Goal: Task Accomplishment & Management: Complete application form

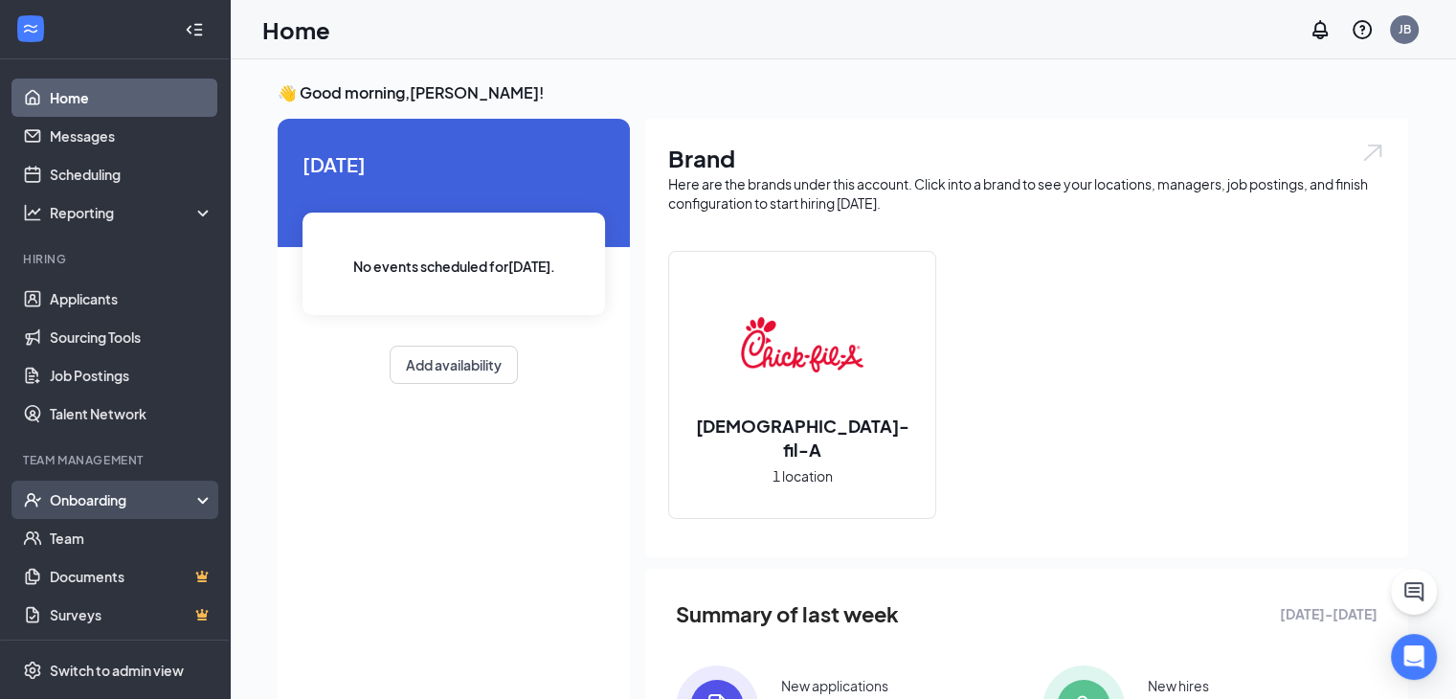
click at [65, 490] on div "Onboarding" at bounding box center [123, 499] width 147 height 19
click at [66, 529] on link "Overview" at bounding box center [132, 538] width 164 height 38
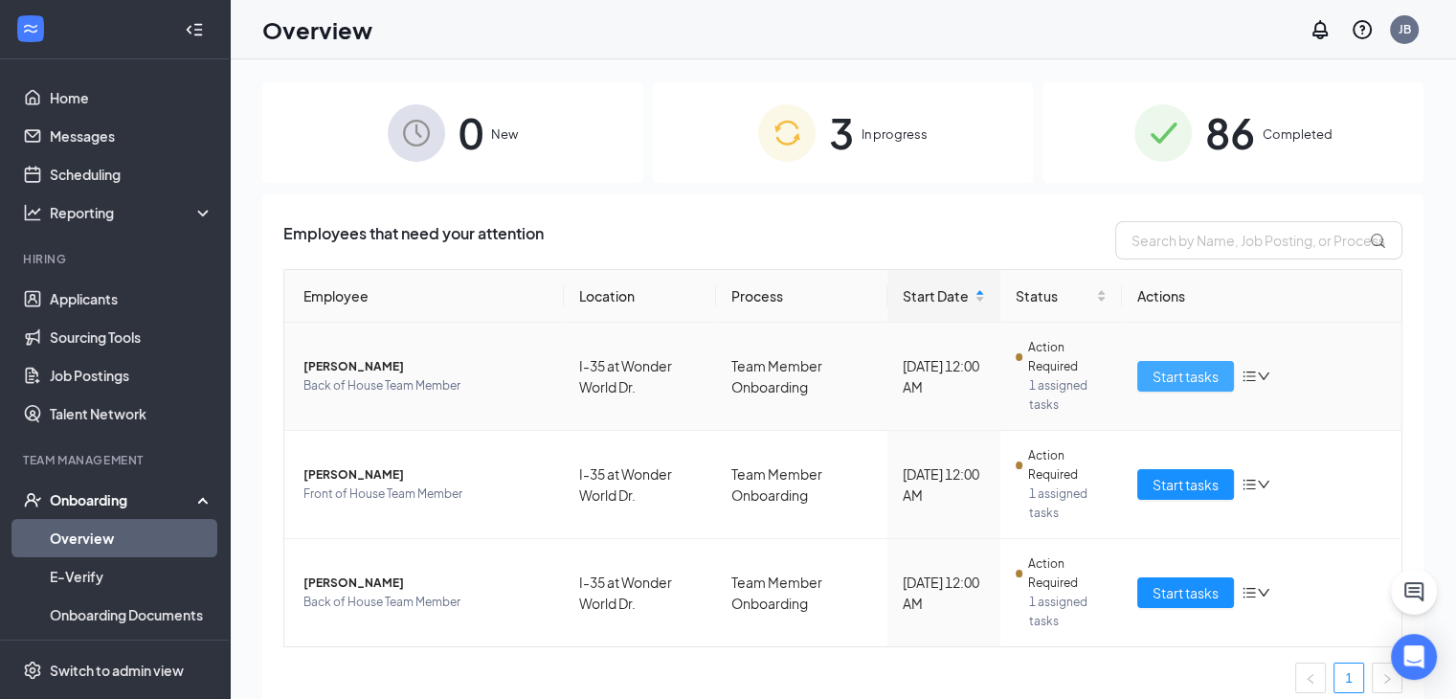
click at [1173, 376] on span "Start tasks" at bounding box center [1185, 376] width 66 height 21
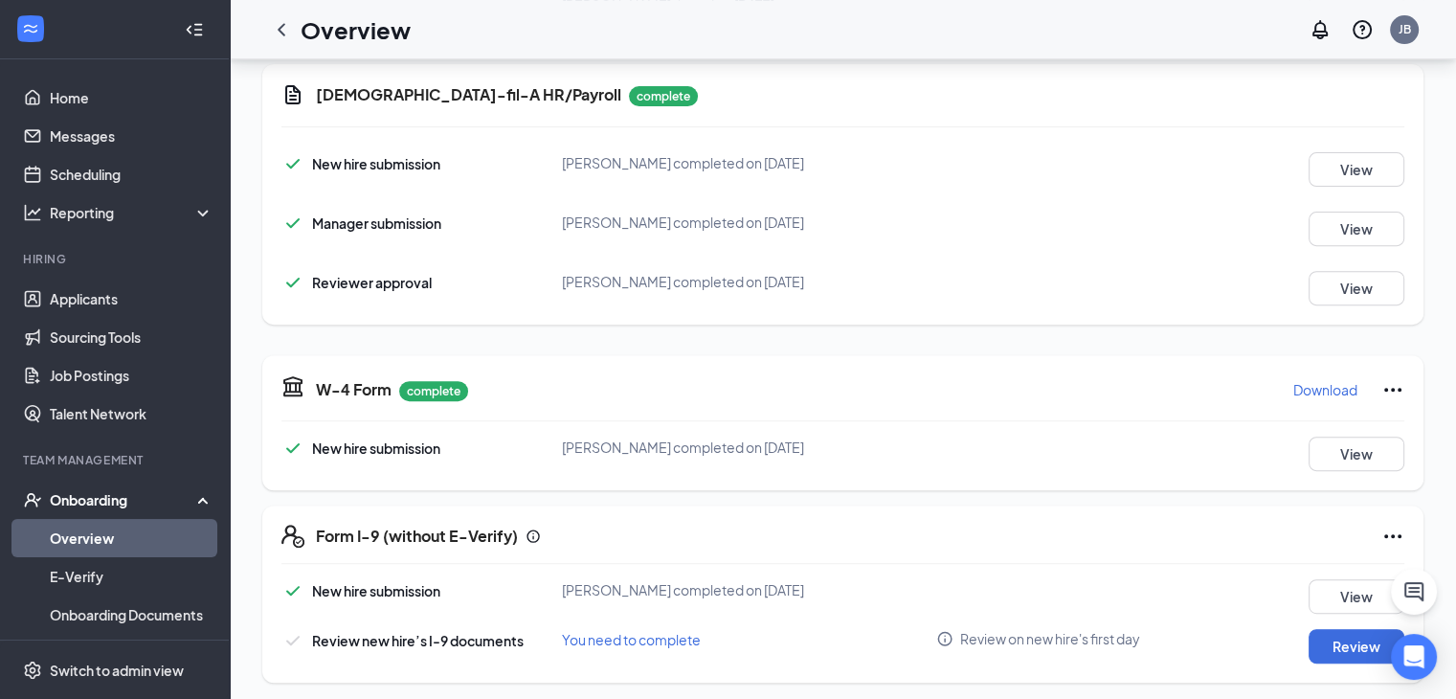
scroll to position [692, 0]
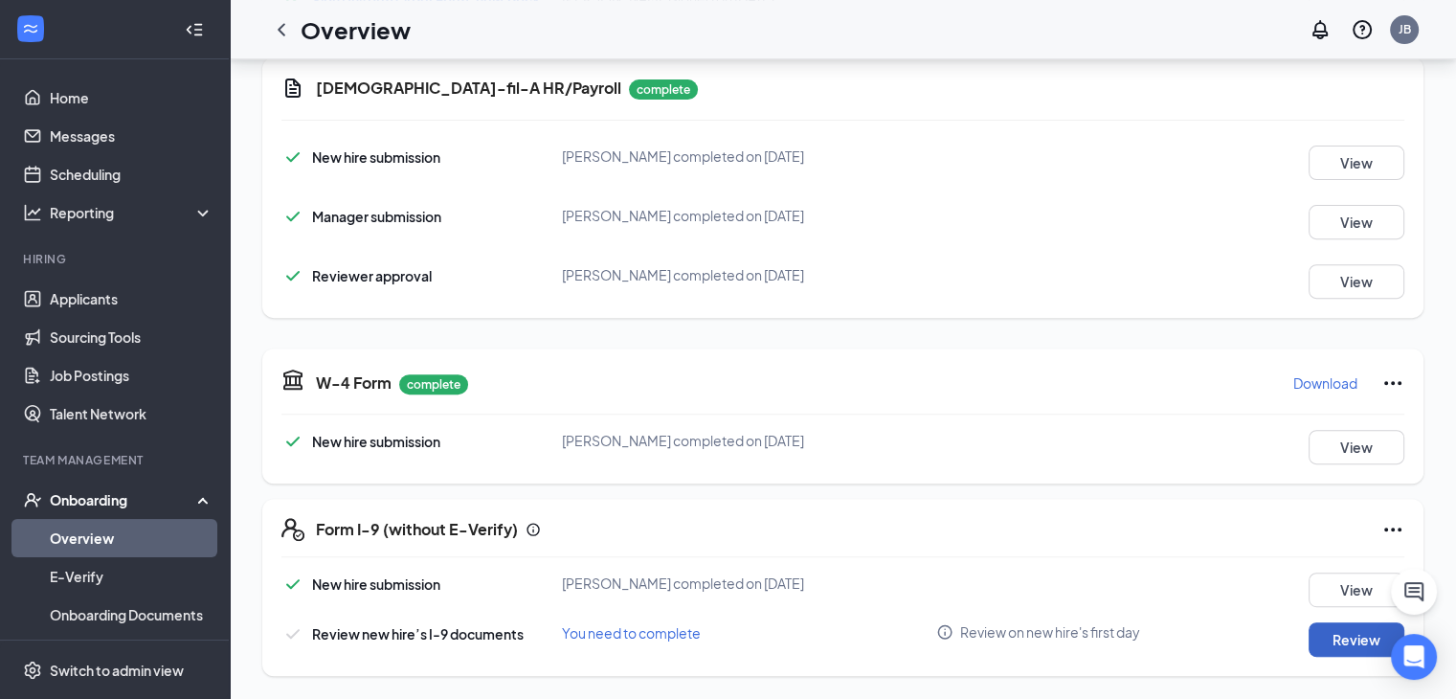
click at [1336, 642] on button "Review" at bounding box center [1356, 639] width 96 height 34
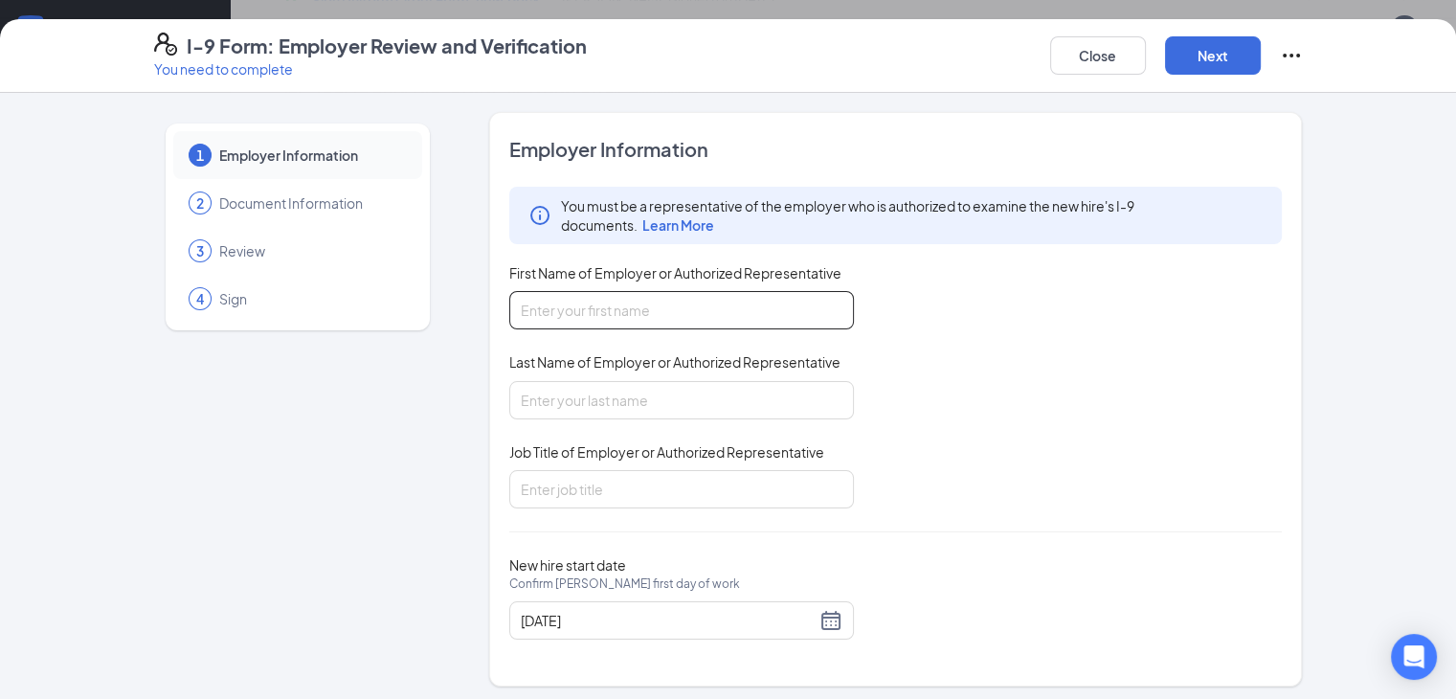
click at [616, 301] on input "First Name of Employer or Authorized Representative" at bounding box center [681, 310] width 345 height 38
type input "[PERSON_NAME]"
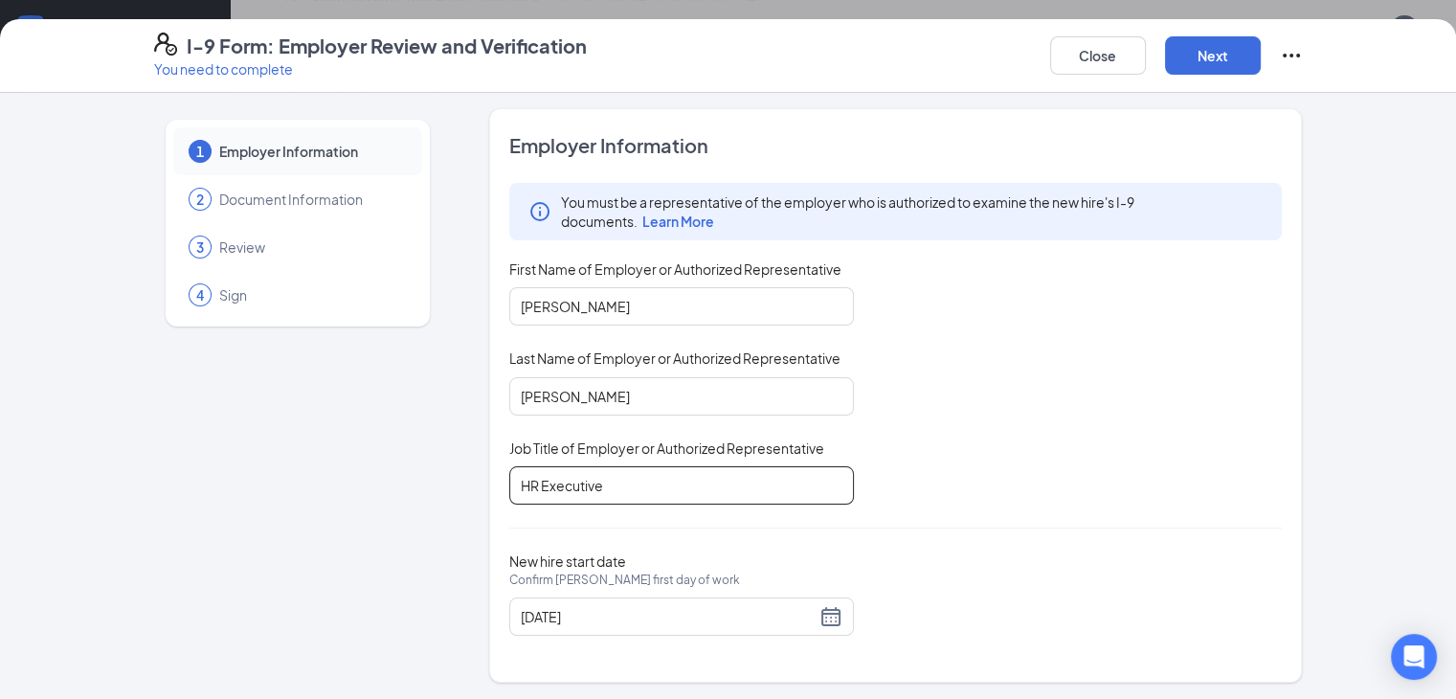
scroll to position [0, 0]
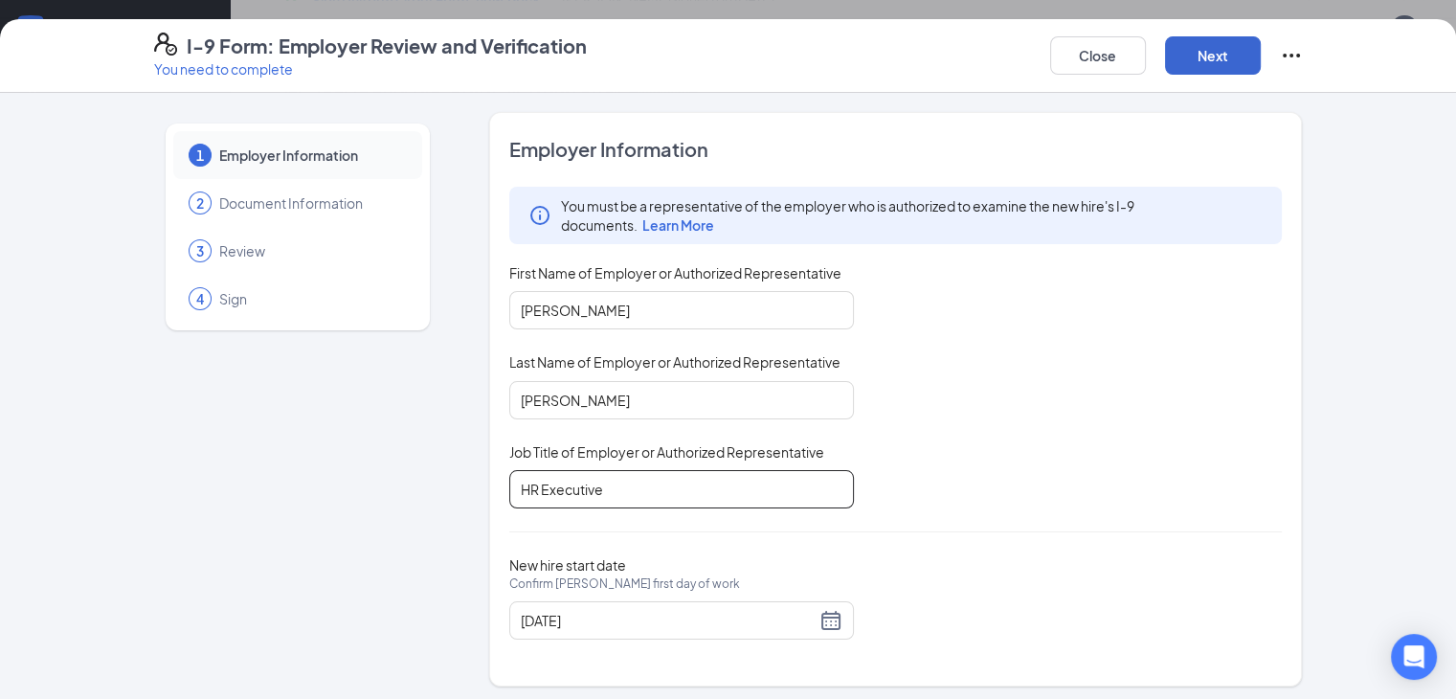
type input "HR Executive"
click at [1261, 58] on button "Next" at bounding box center [1213, 55] width 96 height 38
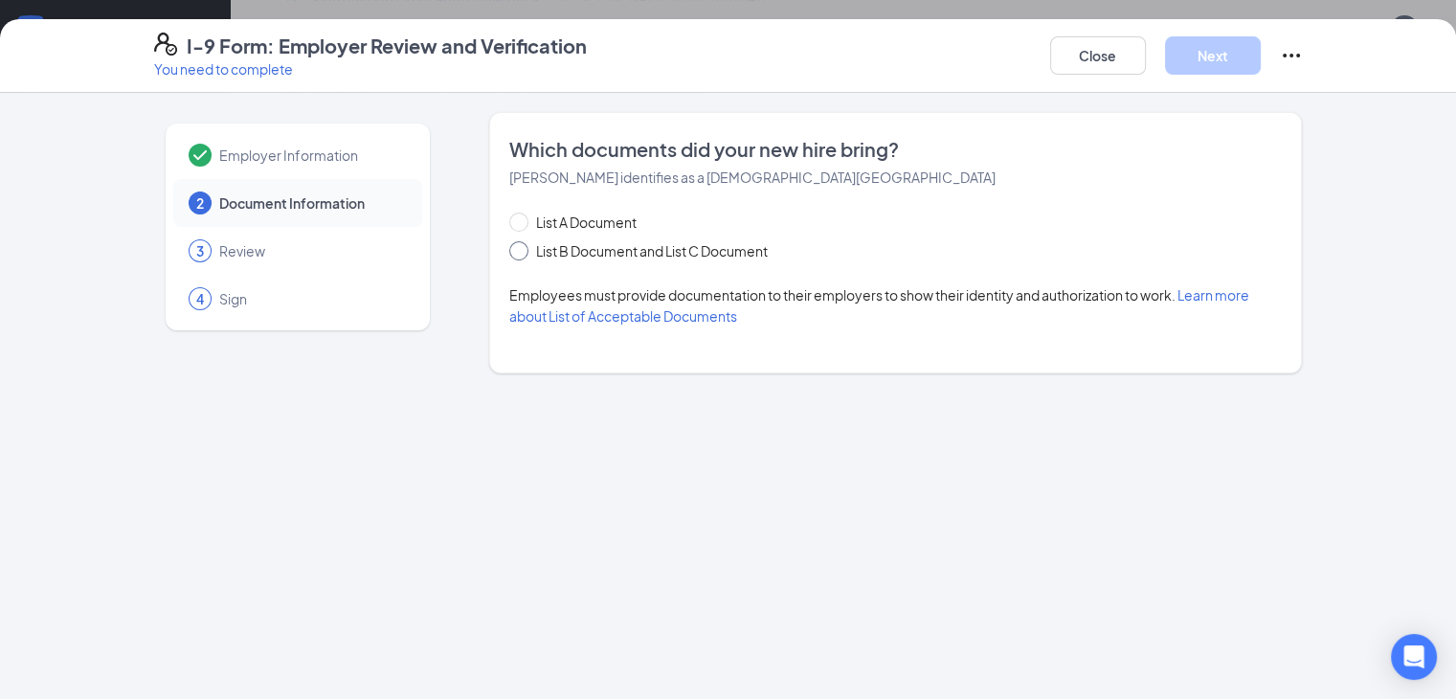
click at [509, 247] on span at bounding box center [518, 250] width 19 height 19
click at [509, 247] on input "List B Document and List C Document" at bounding box center [515, 247] width 13 height 13
radio input "true"
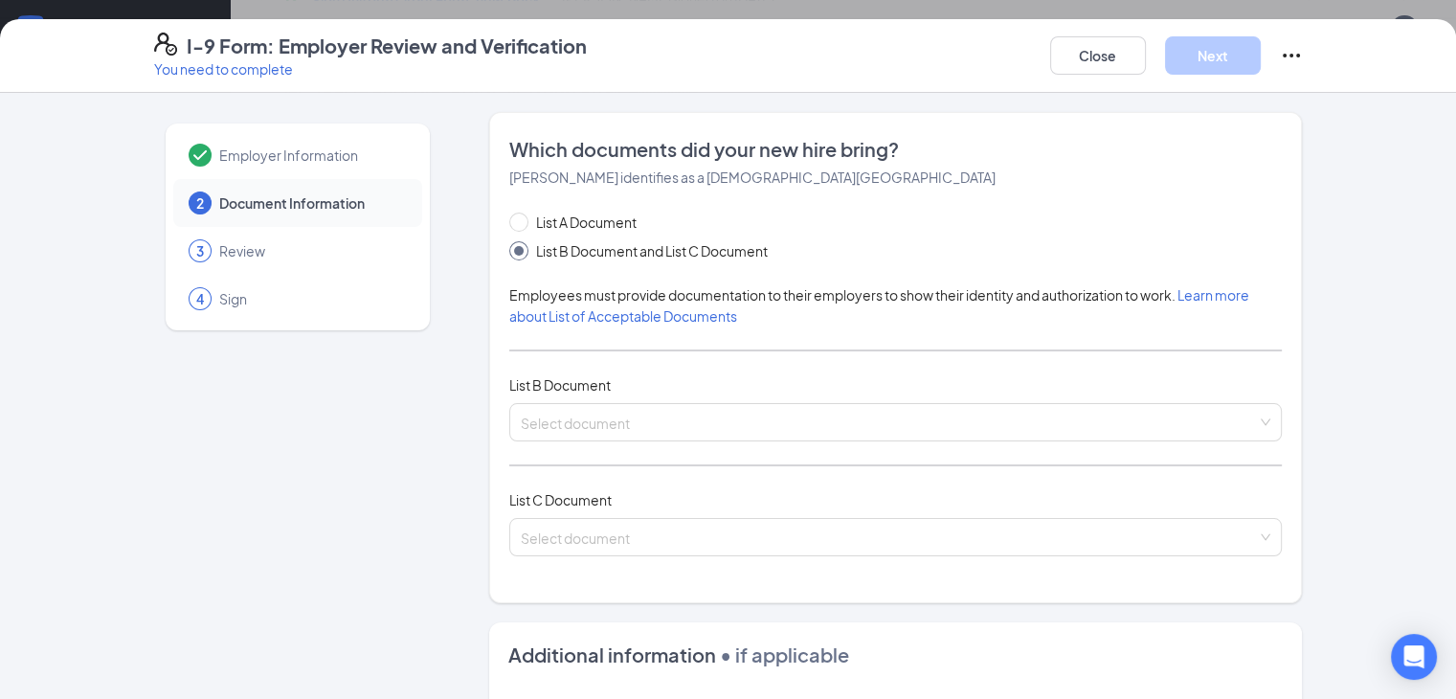
scroll to position [96, 0]
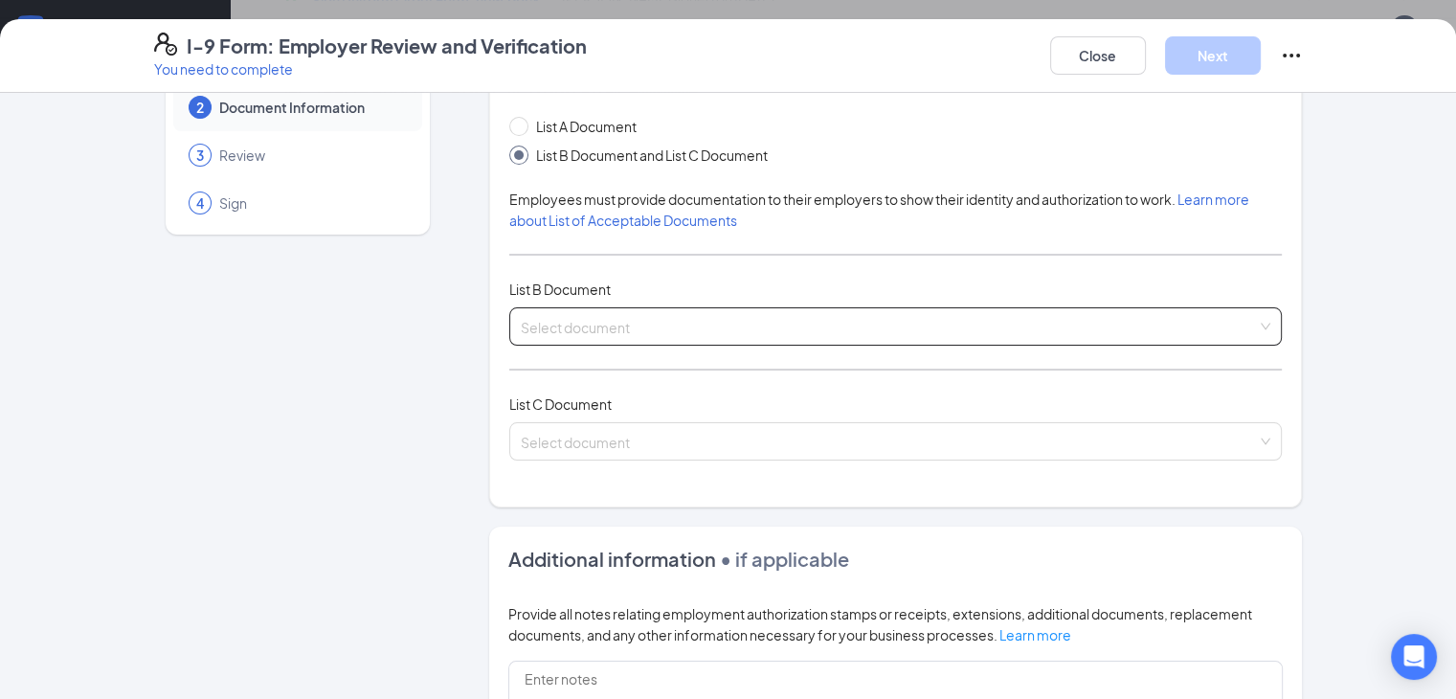
click at [559, 319] on input "search" at bounding box center [889, 322] width 737 height 29
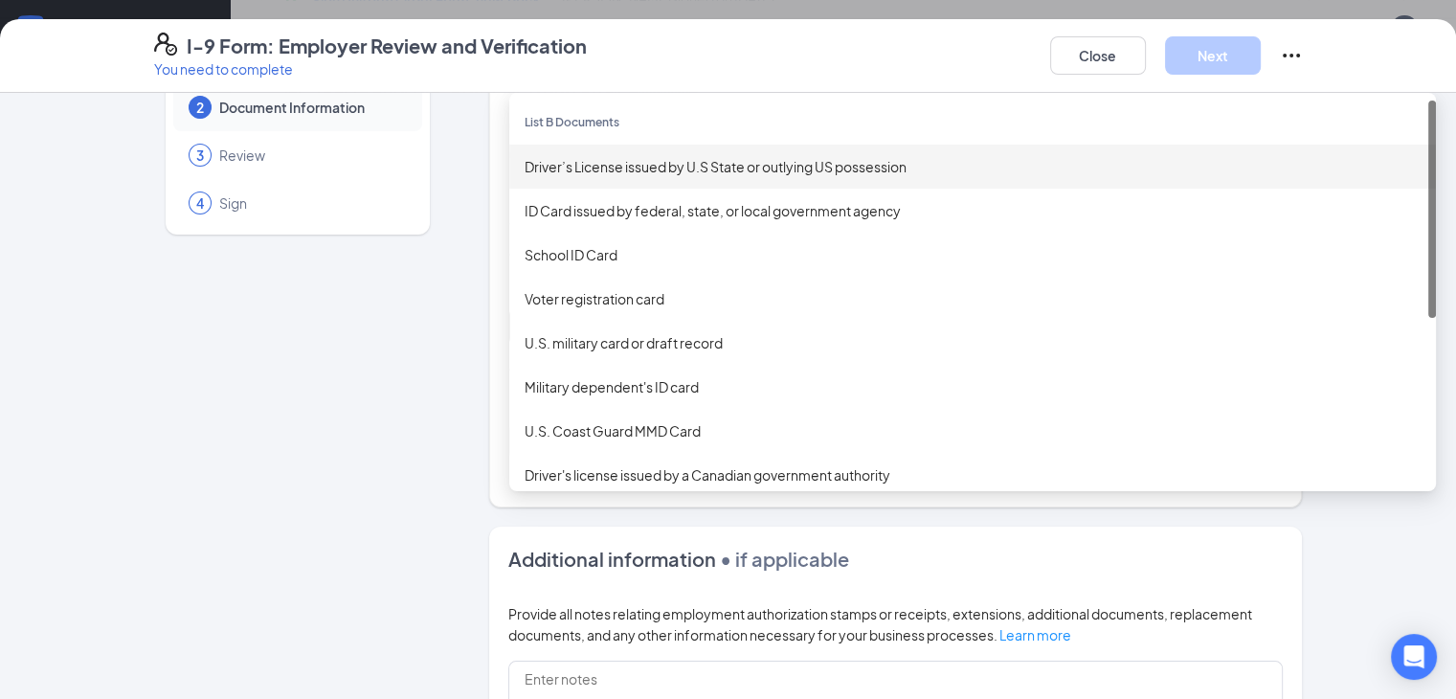
click at [611, 161] on div "Driver’s License issued by U.S State or outlying US possession" at bounding box center [973, 166] width 896 height 21
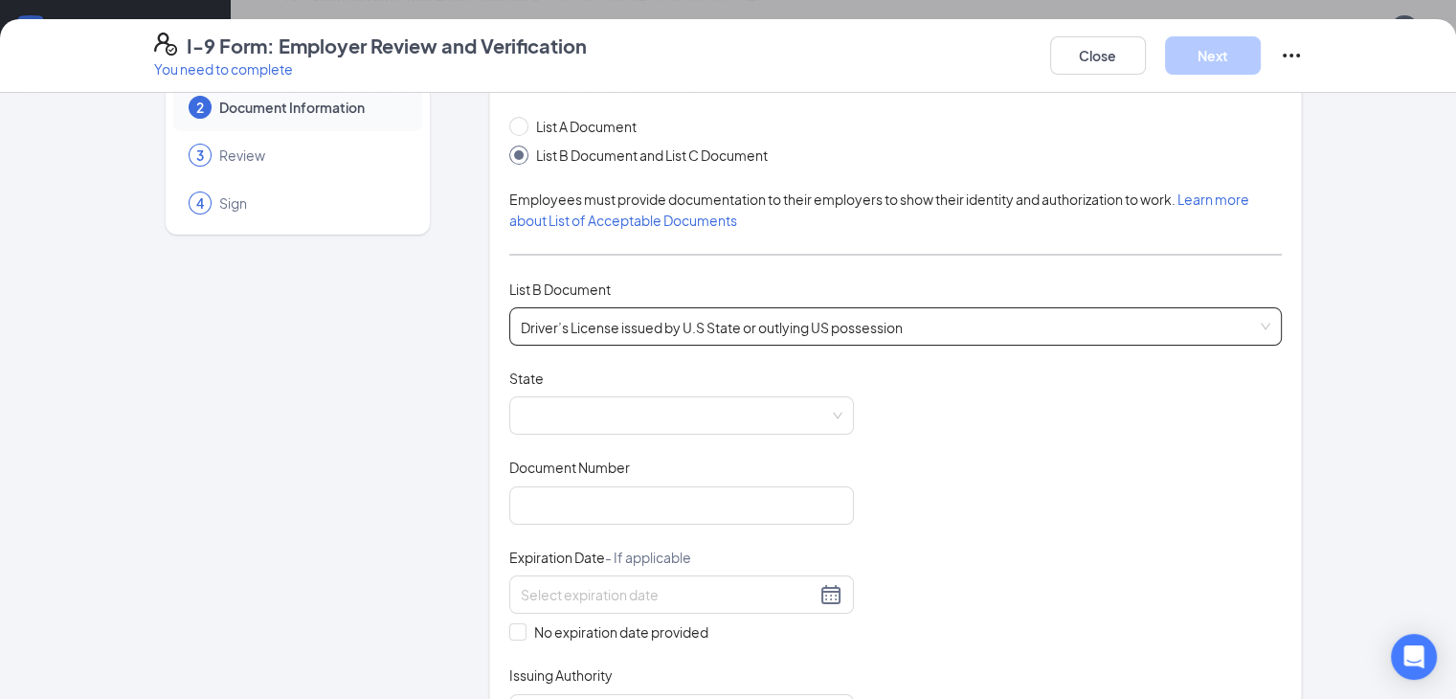
scroll to position [191, 0]
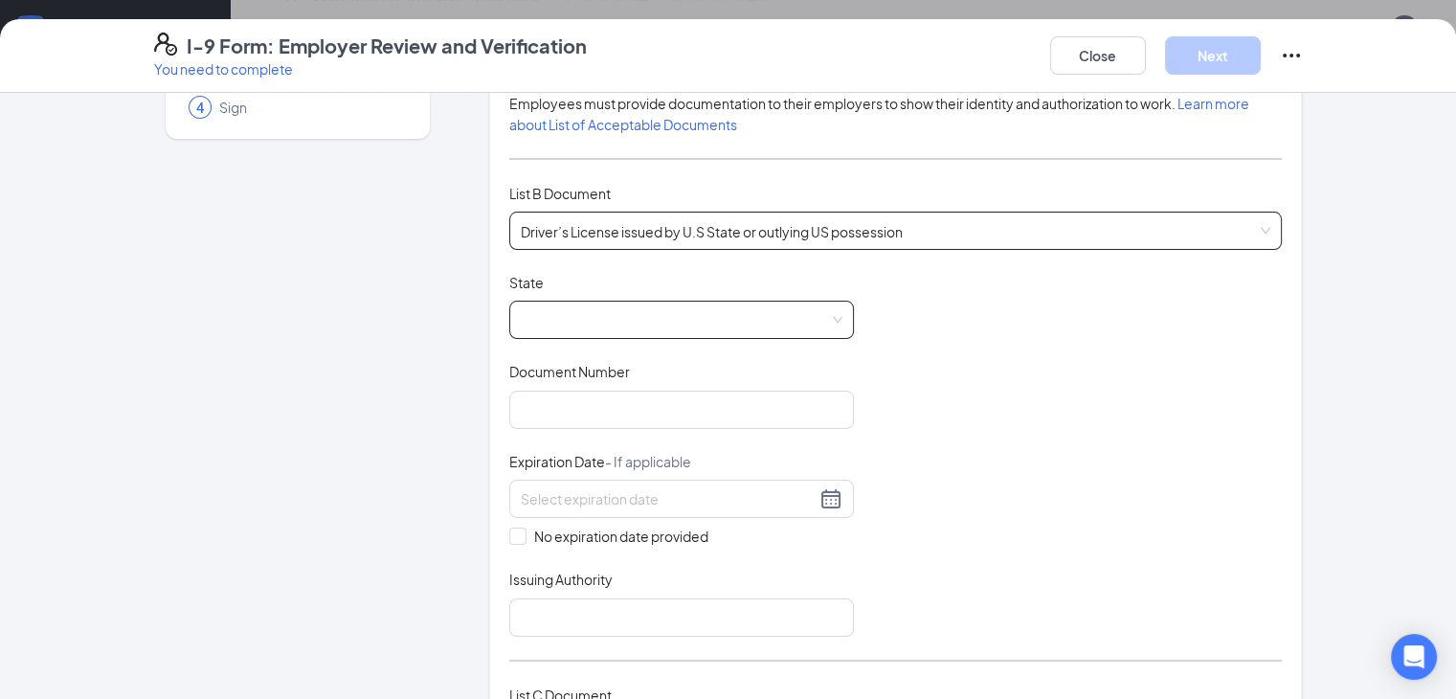
click at [705, 311] on span at bounding box center [682, 320] width 322 height 36
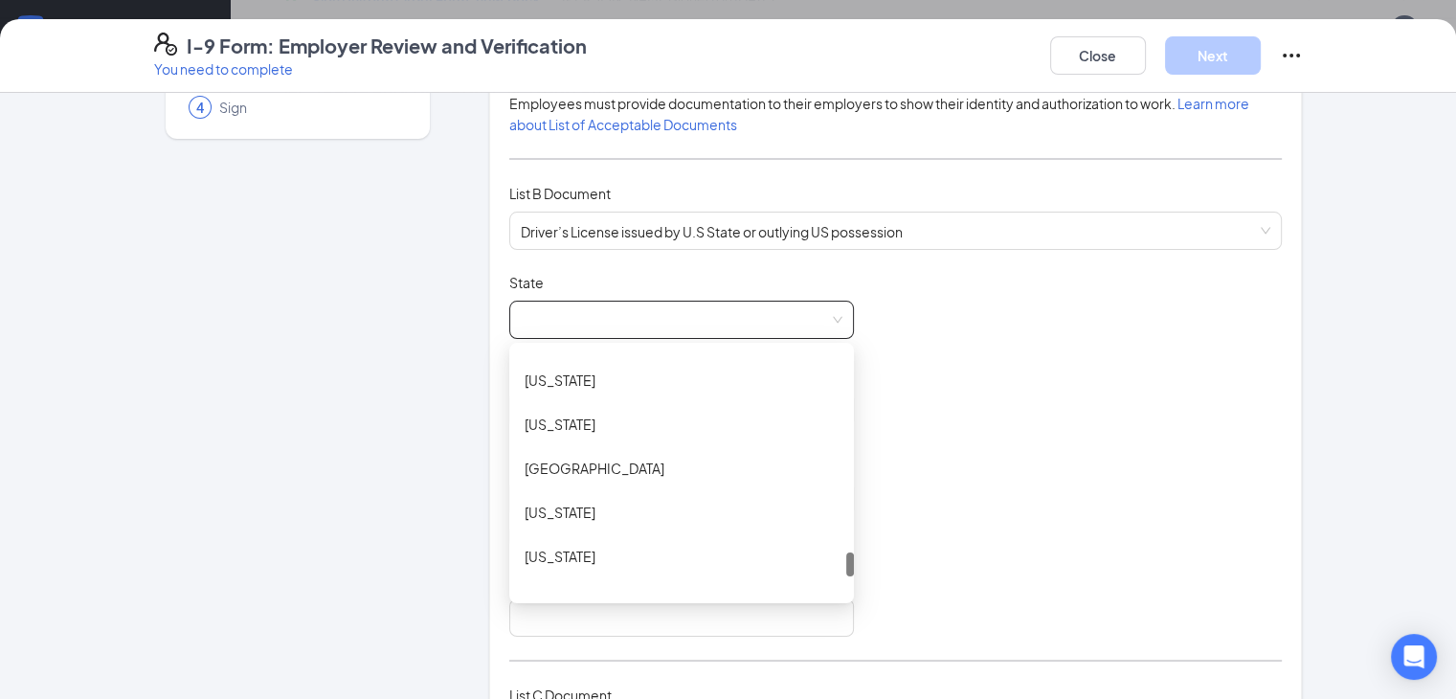
scroll to position [2010, 0]
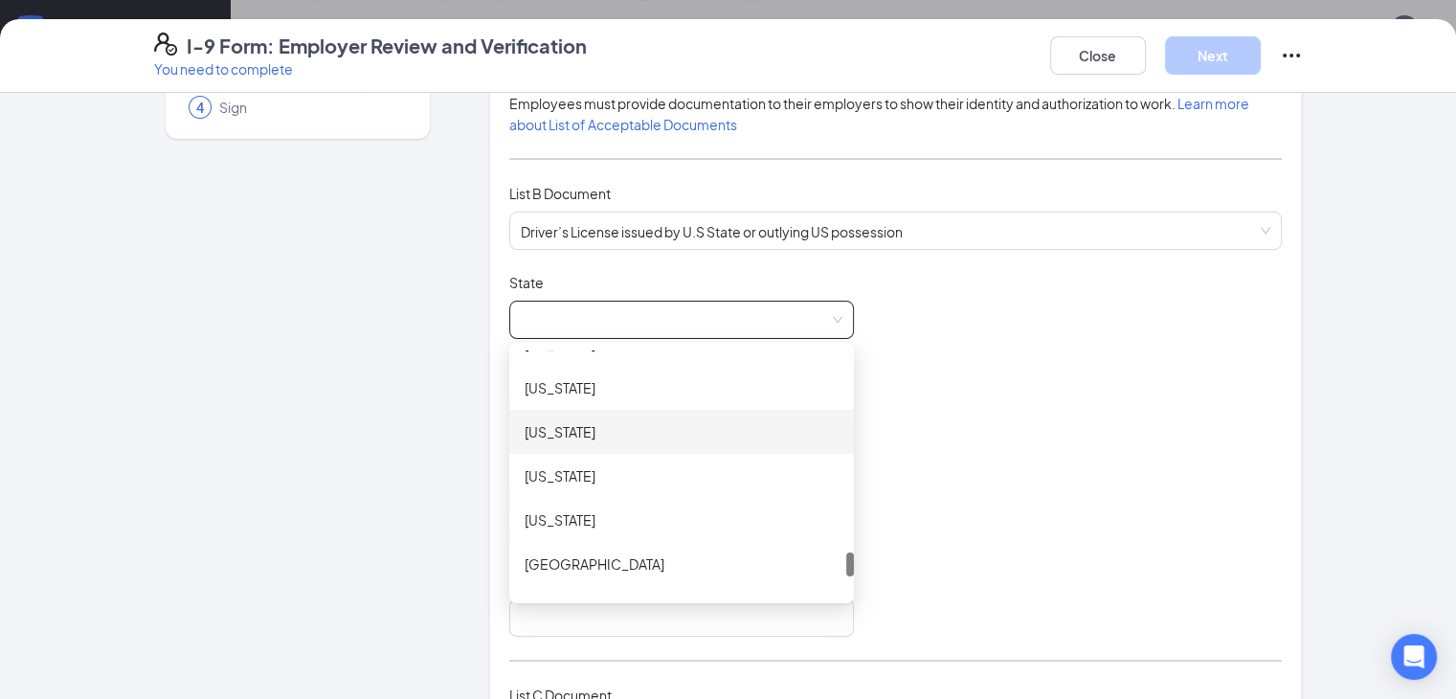
click at [525, 438] on div "[US_STATE]" at bounding box center [682, 431] width 314 height 21
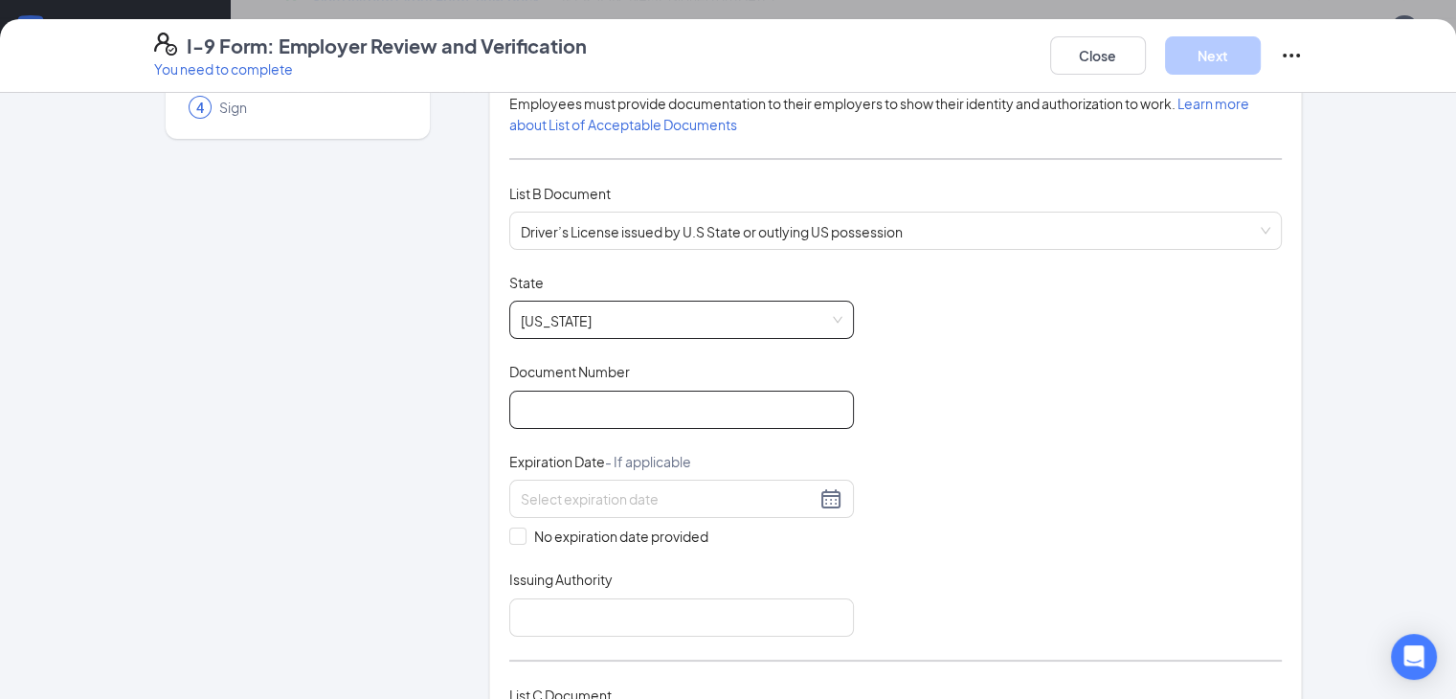
click at [590, 406] on input "Document Number" at bounding box center [681, 410] width 345 height 38
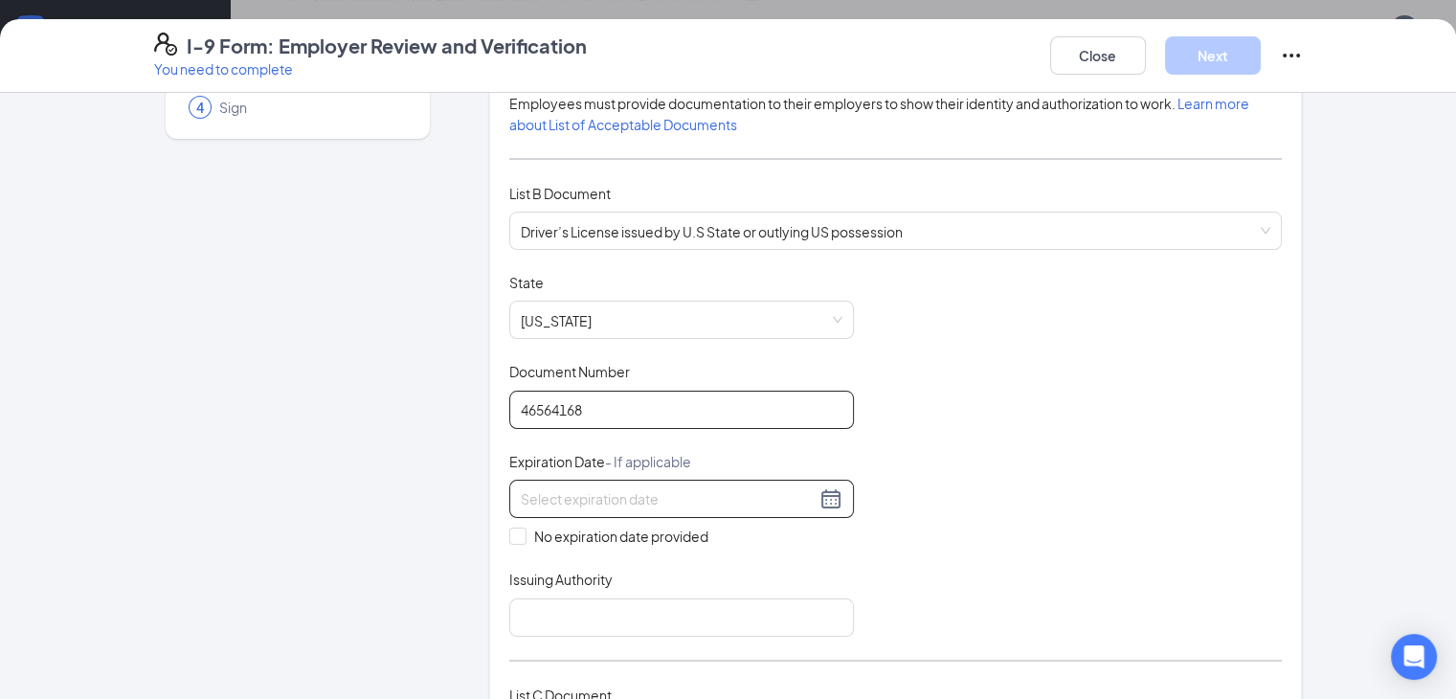
type input "46564168"
click at [509, 507] on div at bounding box center [681, 499] width 345 height 38
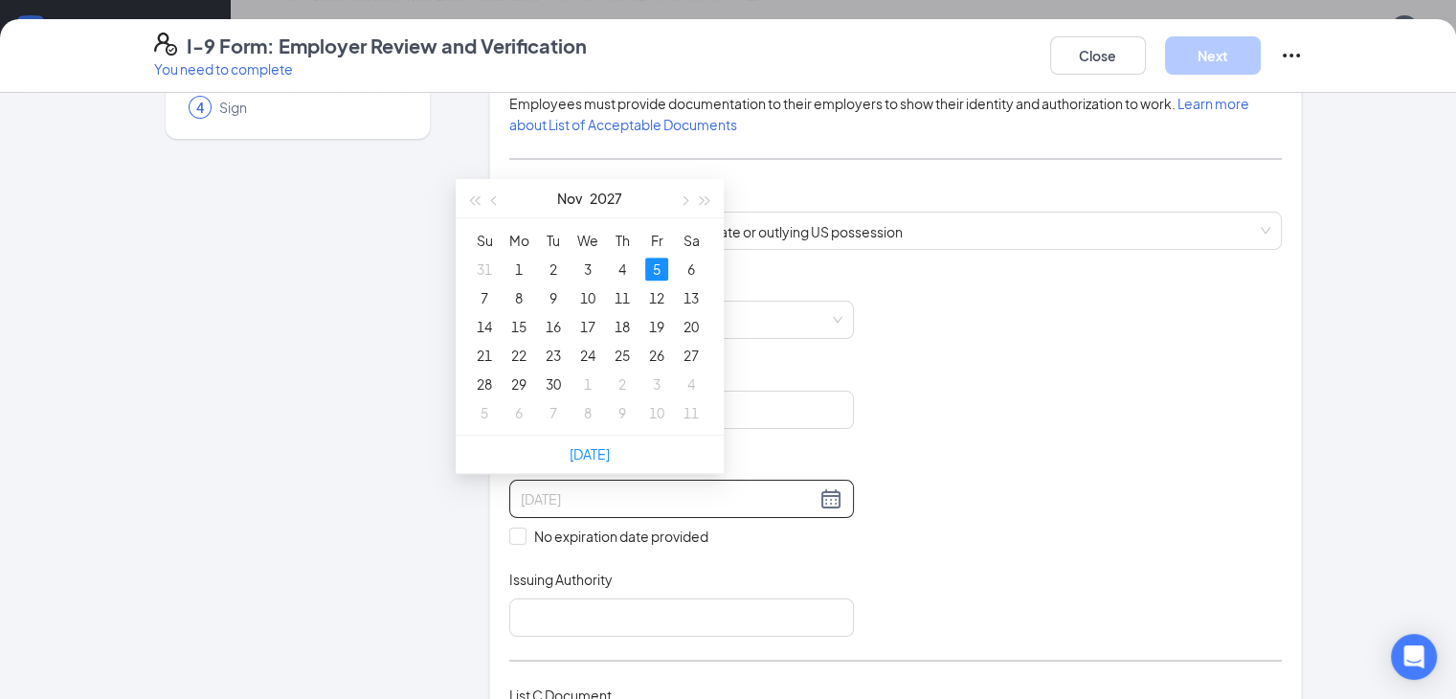
click at [659, 262] on div "5" at bounding box center [656, 268] width 23 height 23
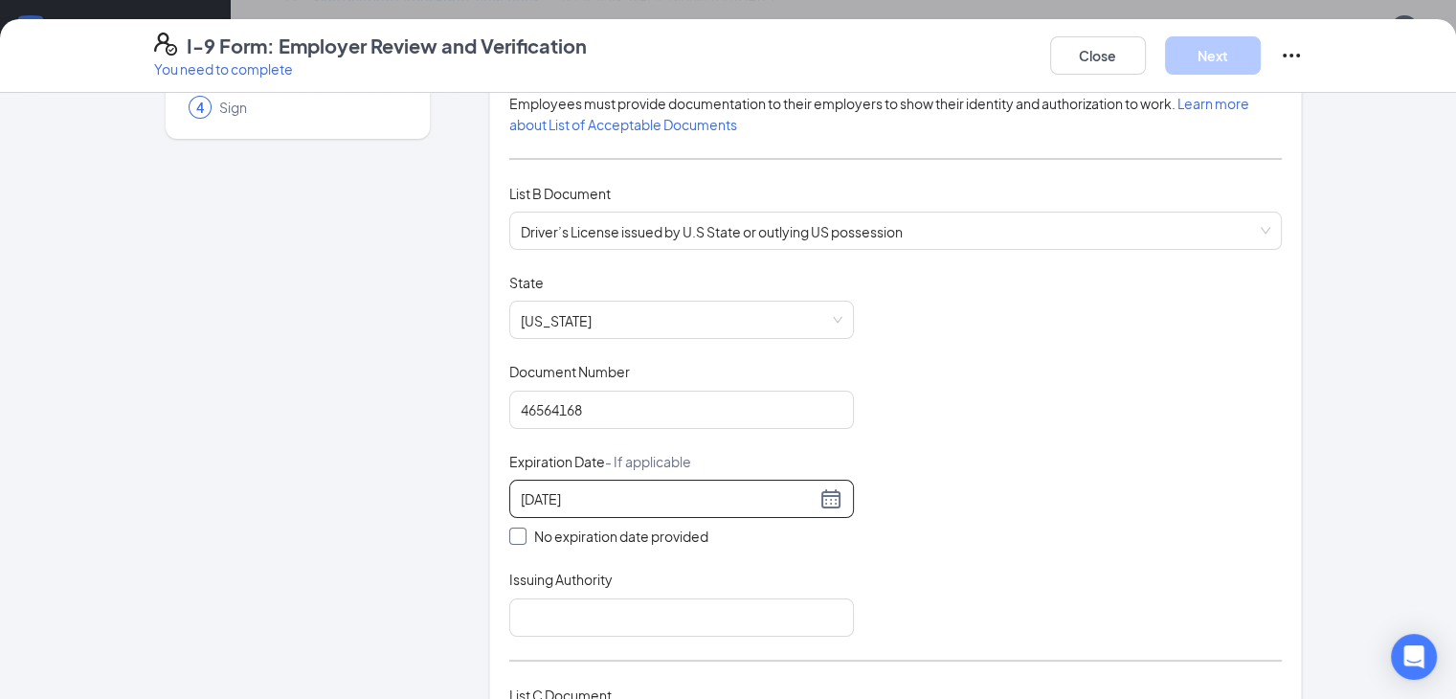
scroll to position [287, 0]
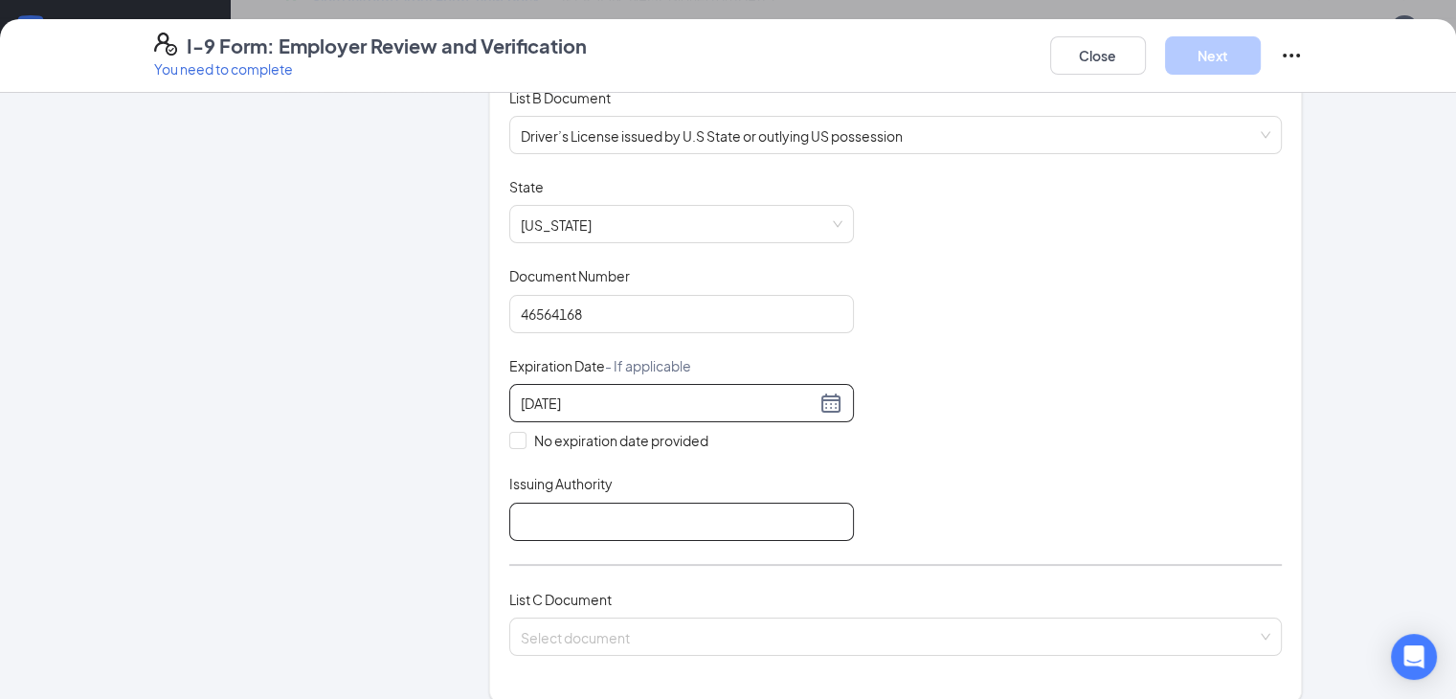
type input "[DATE]"
click at [555, 518] on input "Issuing Authority" at bounding box center [681, 522] width 345 height 38
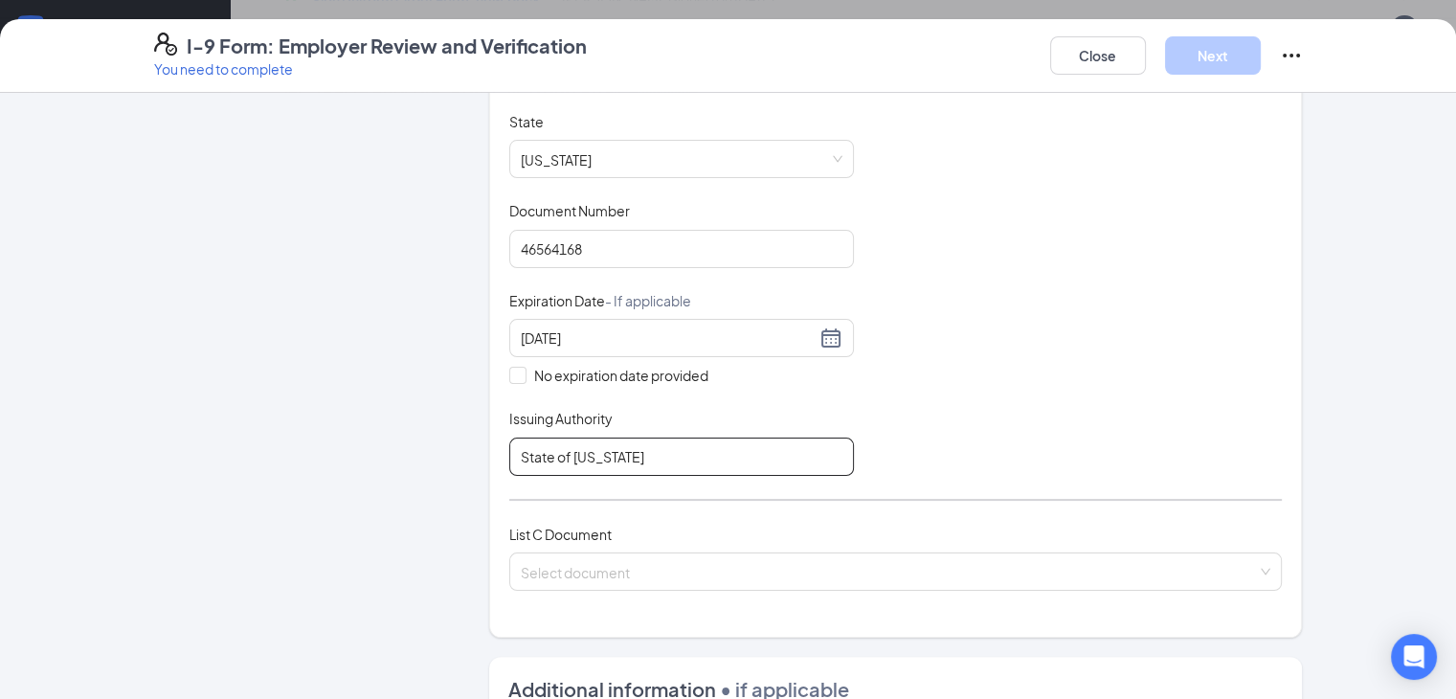
scroll to position [479, 0]
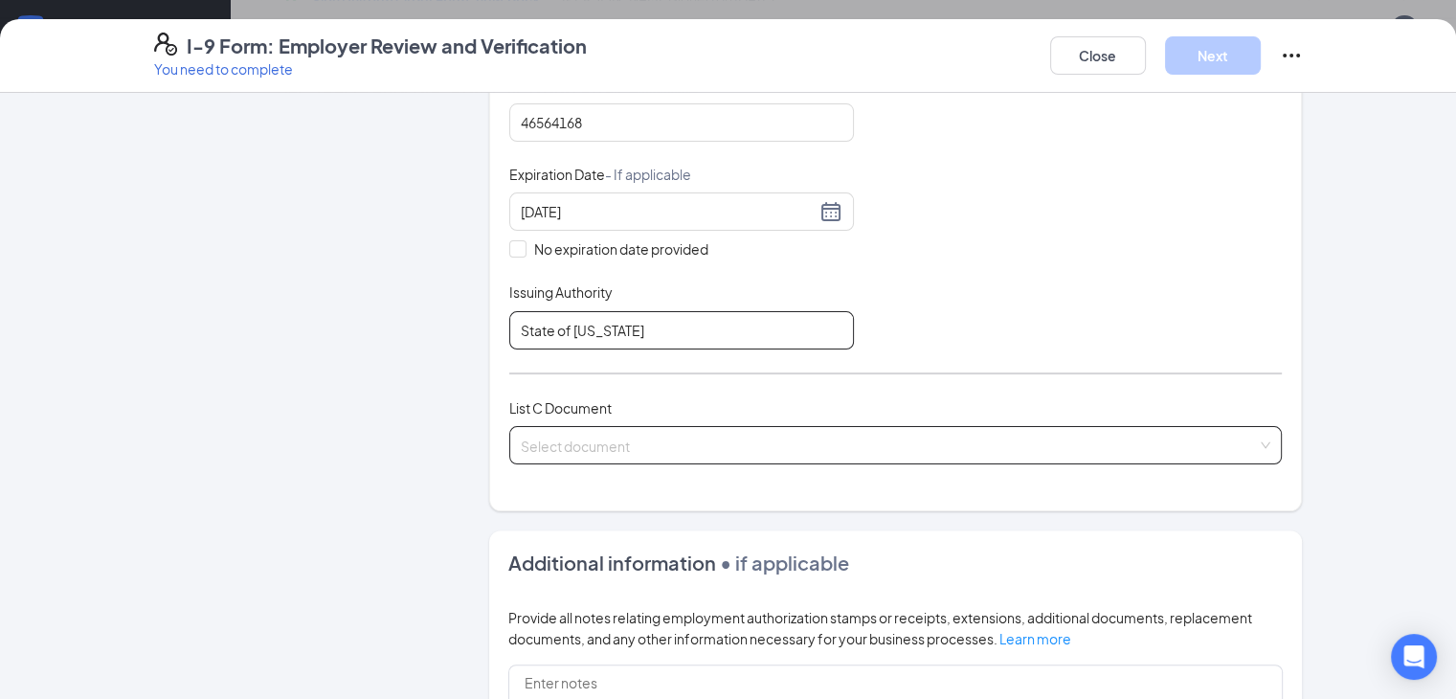
type input "State of [US_STATE]"
click at [521, 439] on input "search" at bounding box center [889, 441] width 737 height 29
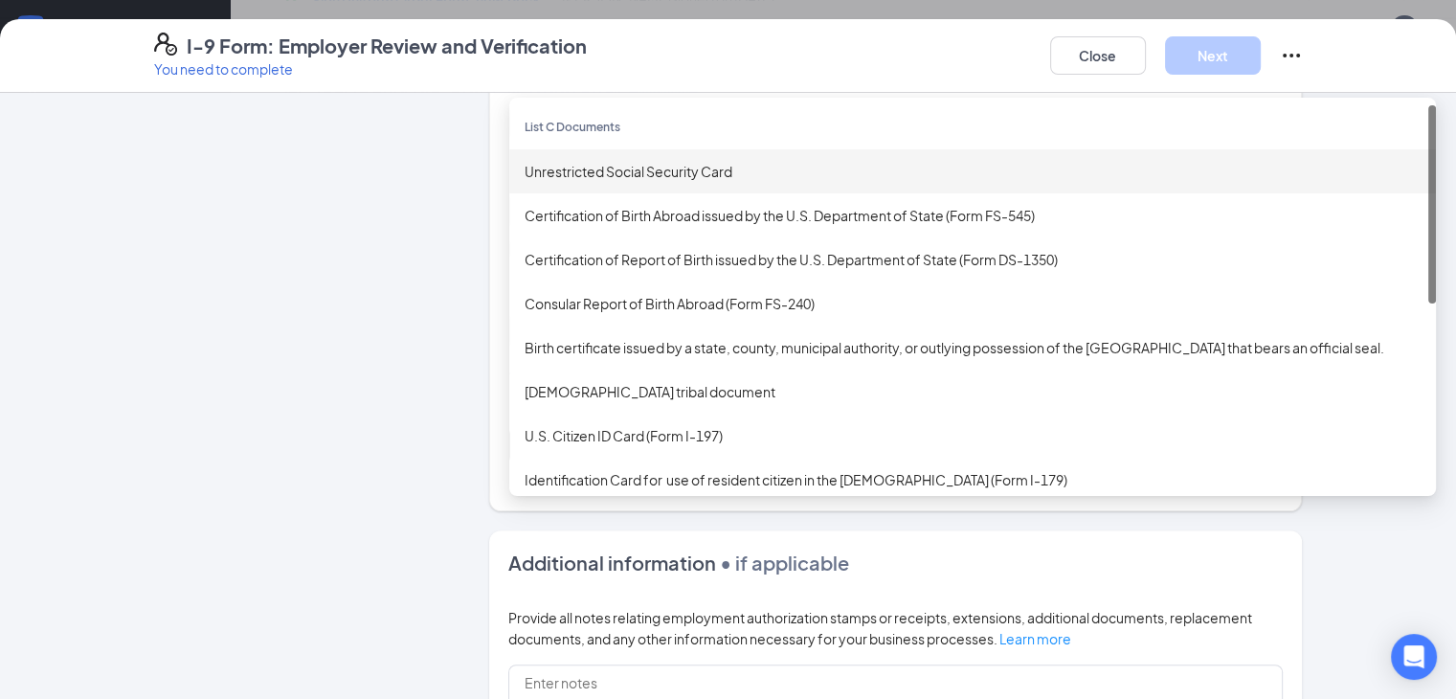
click at [572, 161] on div "Unrestricted Social Security Card" at bounding box center [973, 171] width 896 height 21
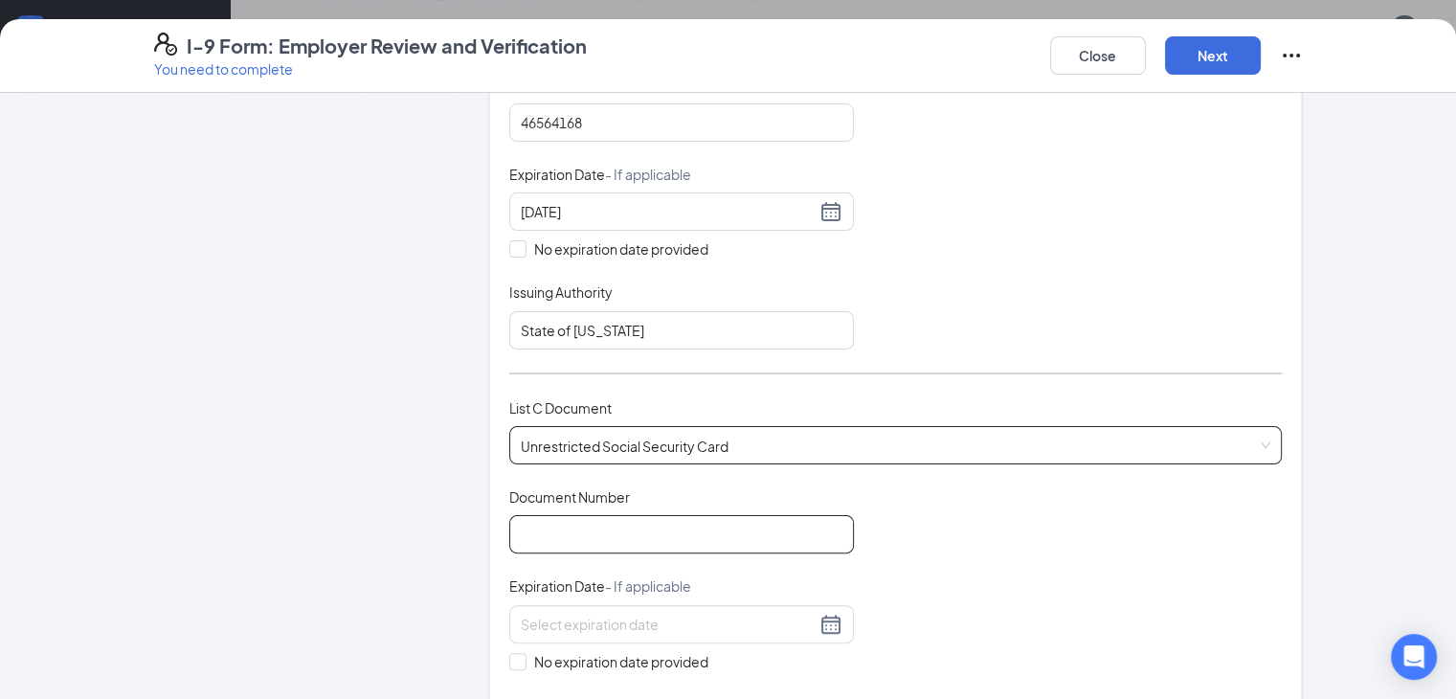
click at [552, 518] on input "Document Number" at bounding box center [681, 534] width 345 height 38
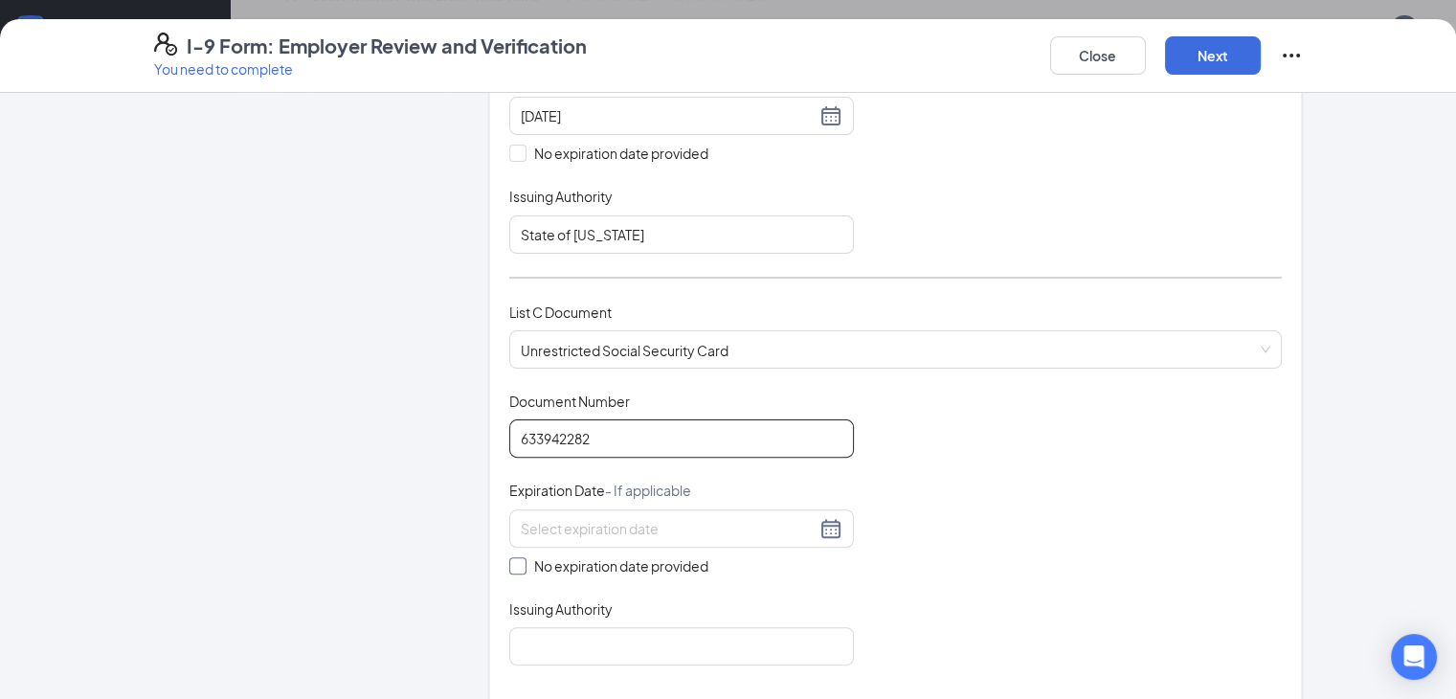
type input "633942282"
click at [509, 560] on input "No expiration date provided" at bounding box center [515, 563] width 13 height 13
checkbox input "true"
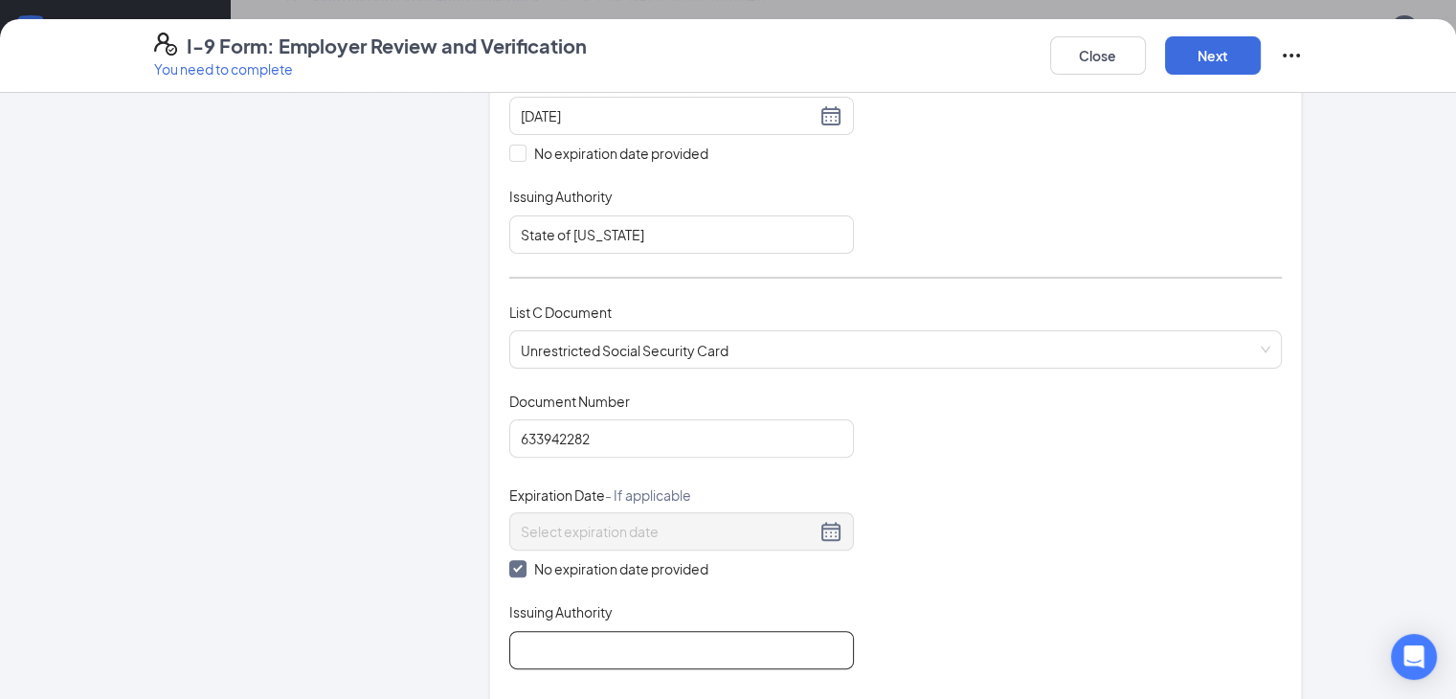
click at [577, 633] on input "Issuing Authority" at bounding box center [681, 650] width 345 height 38
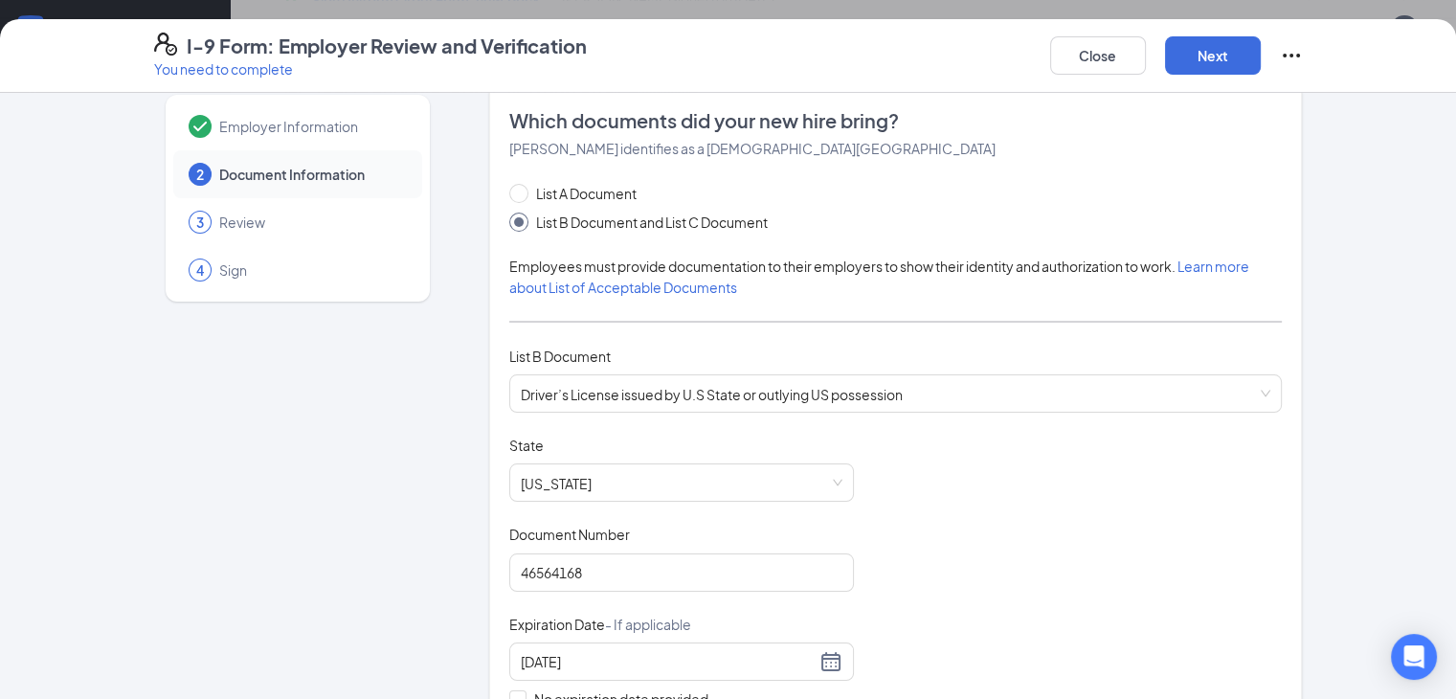
scroll to position [0, 0]
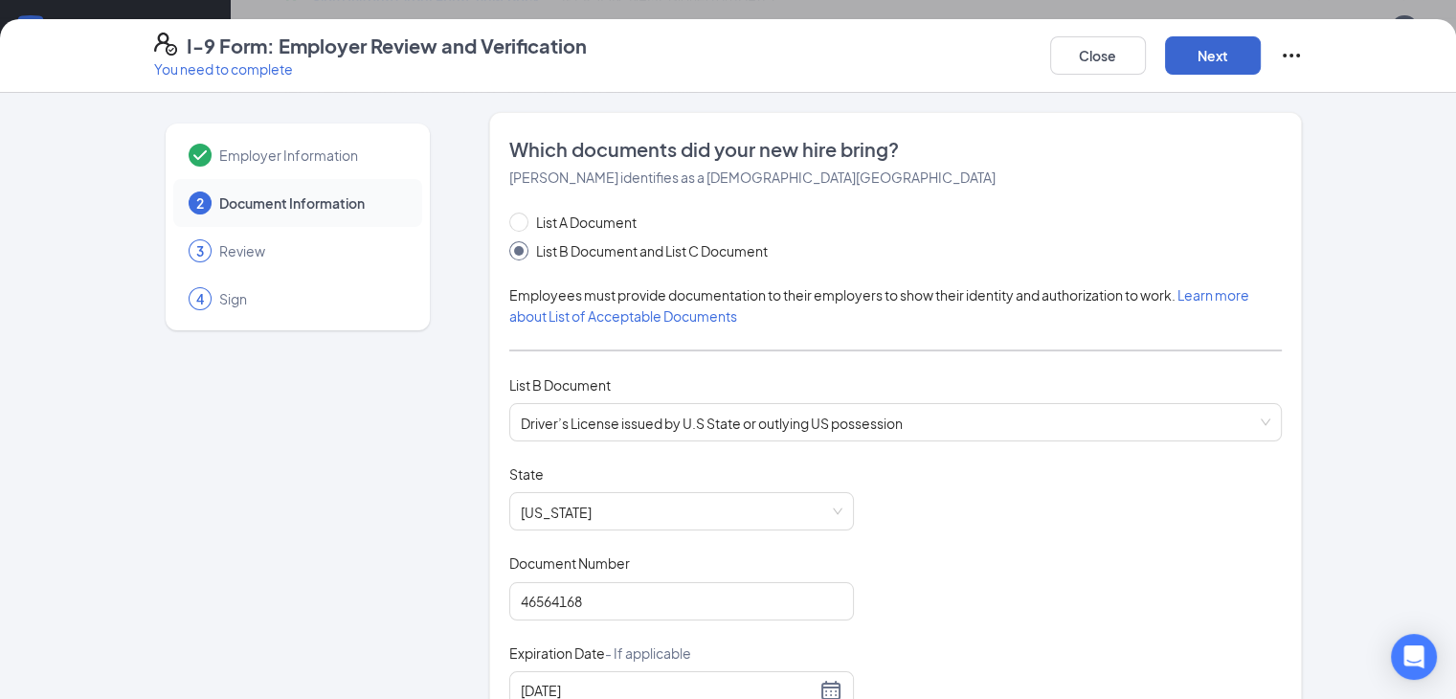
type input "Social Security Administration"
click at [1261, 54] on button "Next" at bounding box center [1213, 55] width 96 height 38
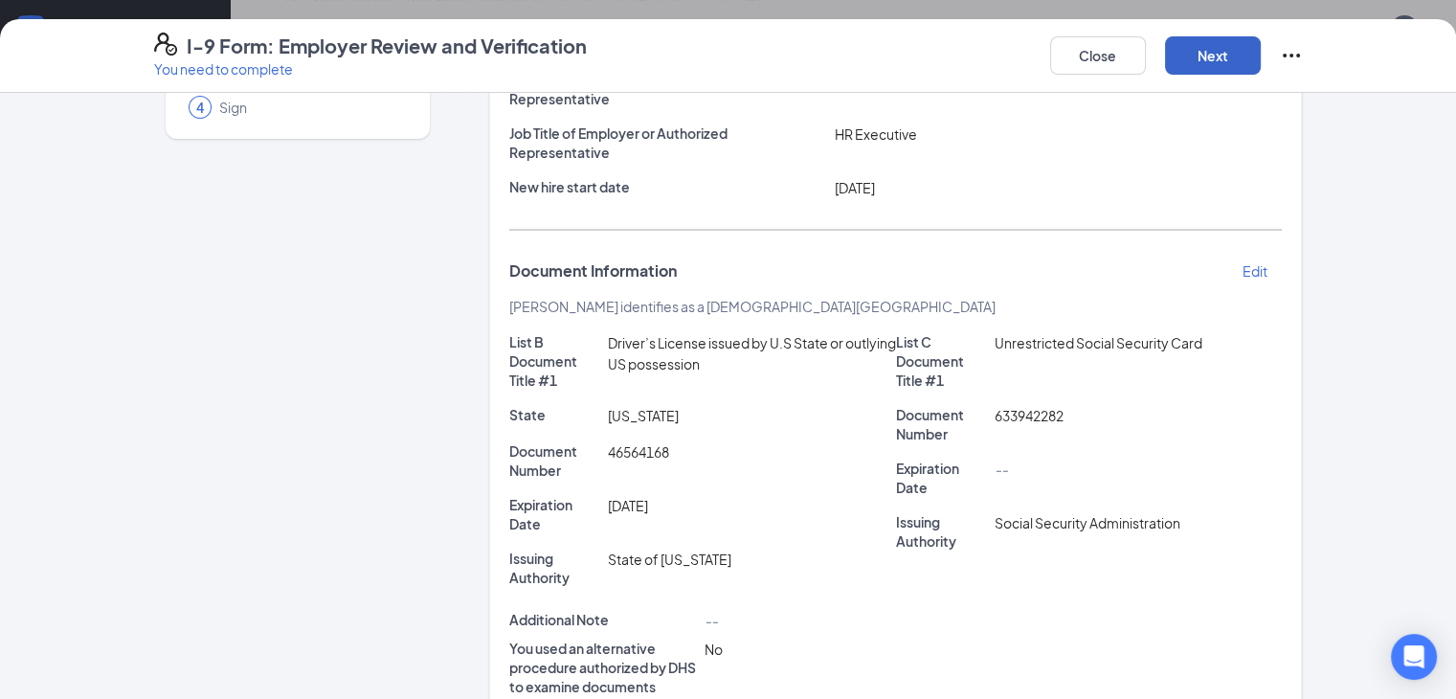
scroll to position [336, 0]
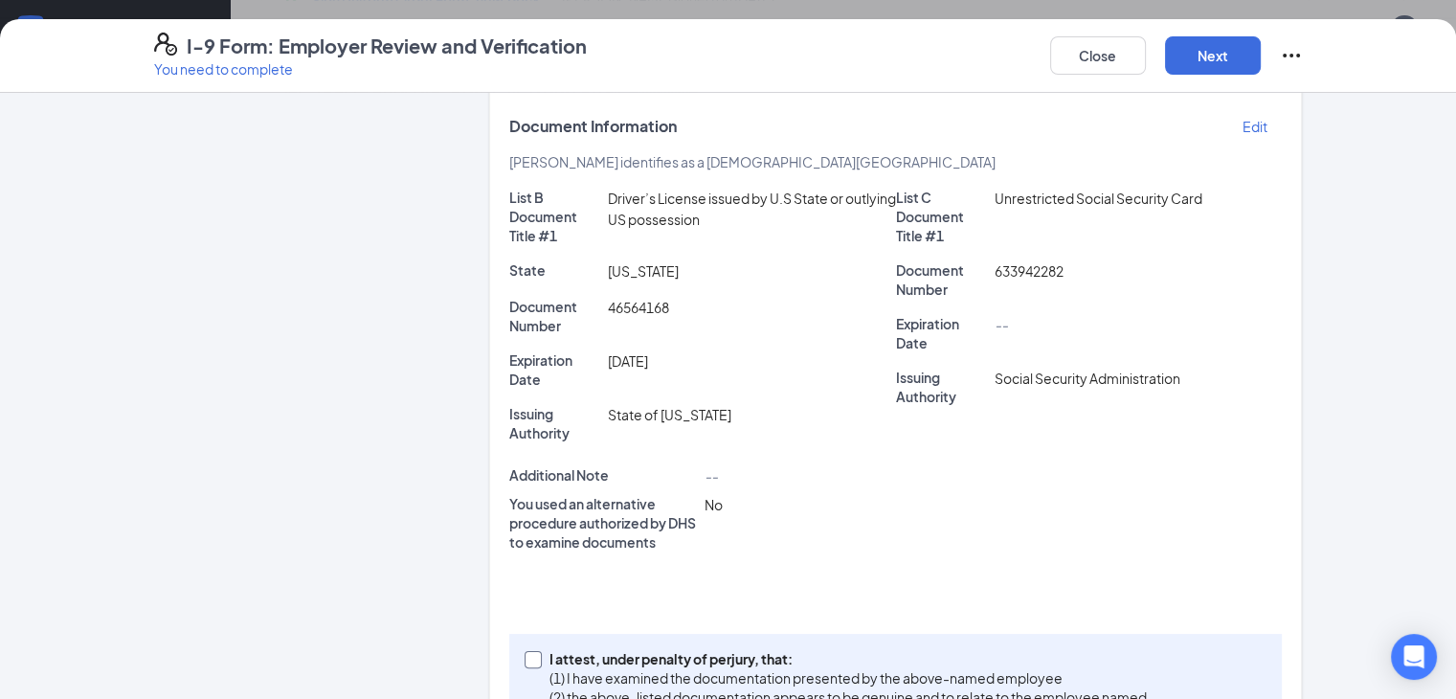
click at [525, 651] on input "I attest, under penalty of [PERSON_NAME], that: (1) I have examined the documen…" at bounding box center [531, 657] width 13 height 13
checkbox input "true"
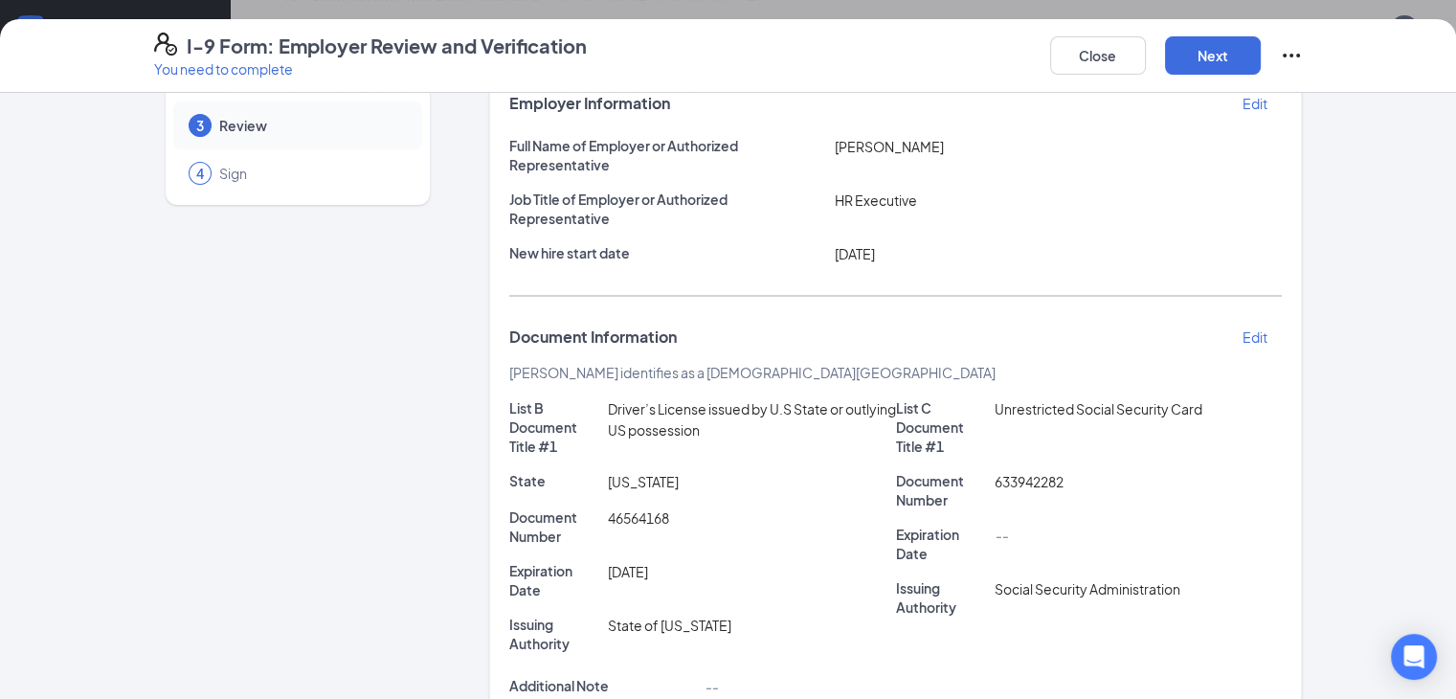
scroll to position [0, 0]
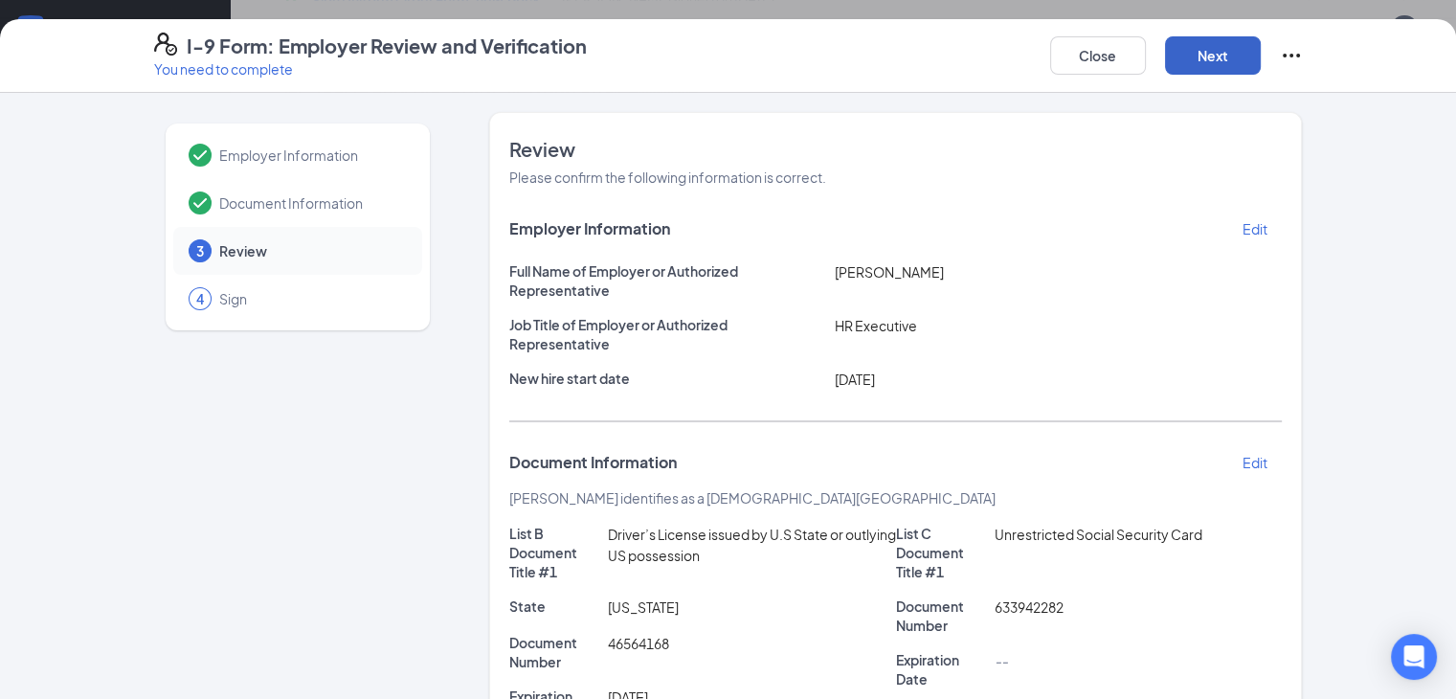
click at [1261, 74] on button "Next" at bounding box center [1213, 55] width 96 height 38
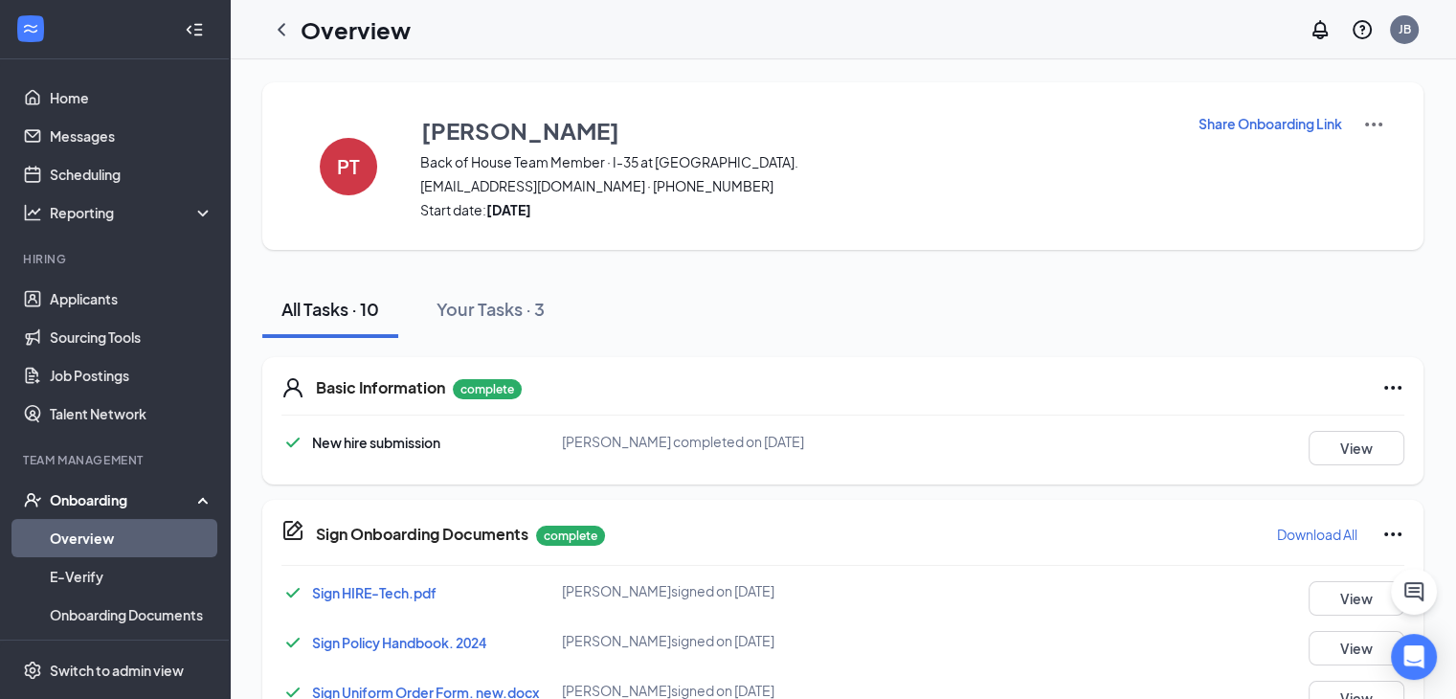
click at [274, 25] on icon "ChevronLeft" at bounding box center [281, 29] width 23 height 23
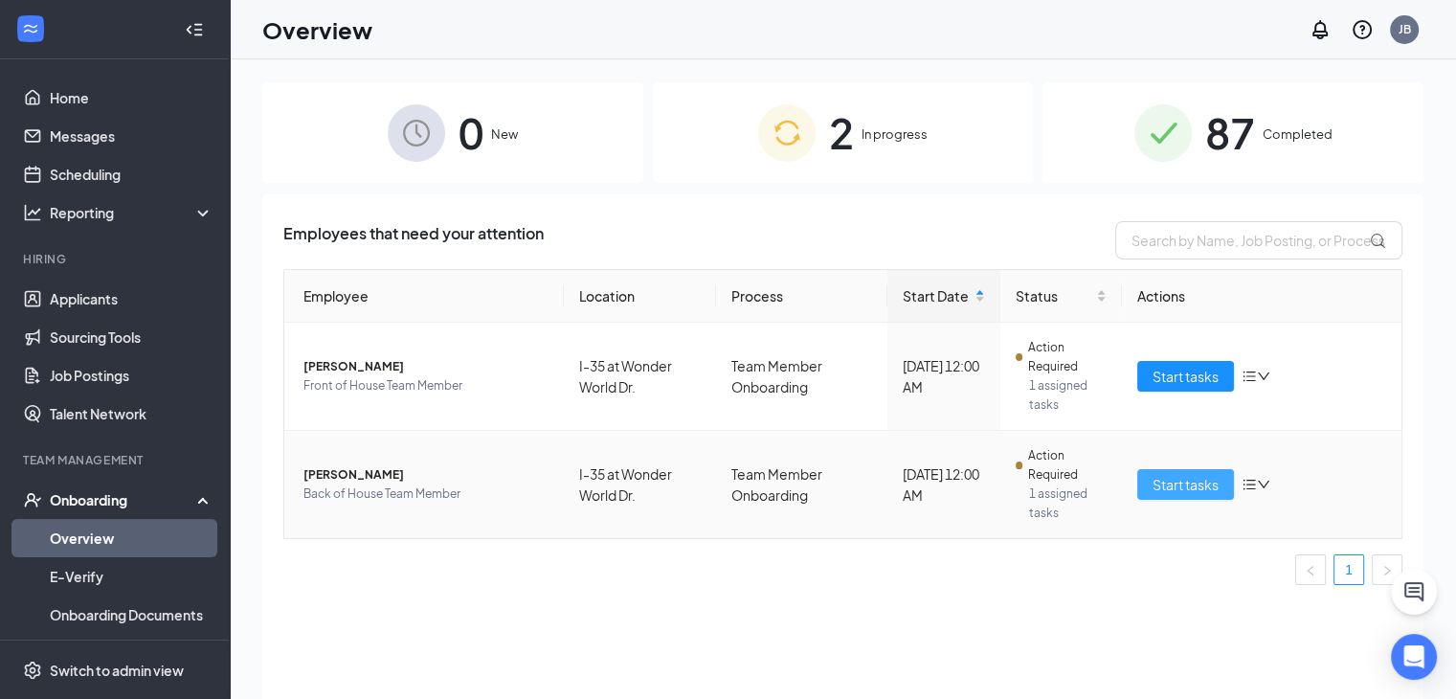
click at [1148, 485] on button "Start tasks" at bounding box center [1185, 484] width 97 height 31
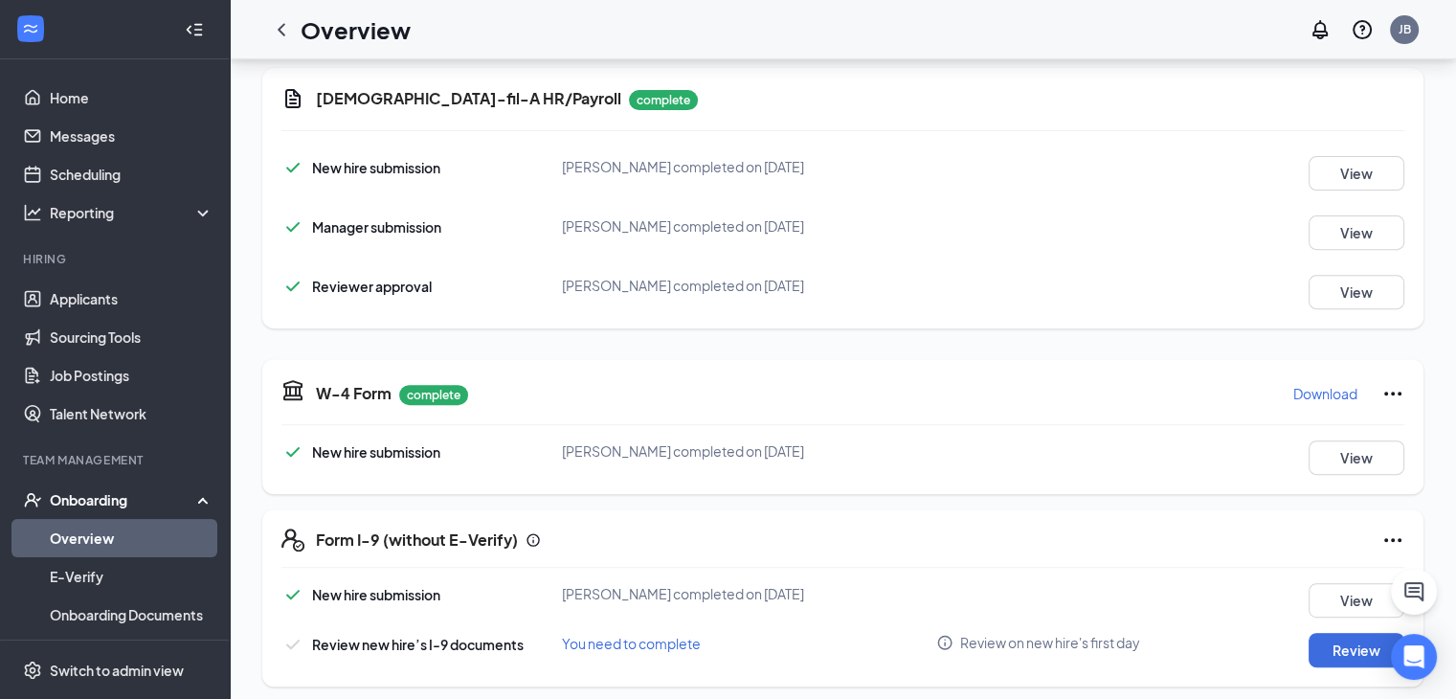
scroll to position [692, 0]
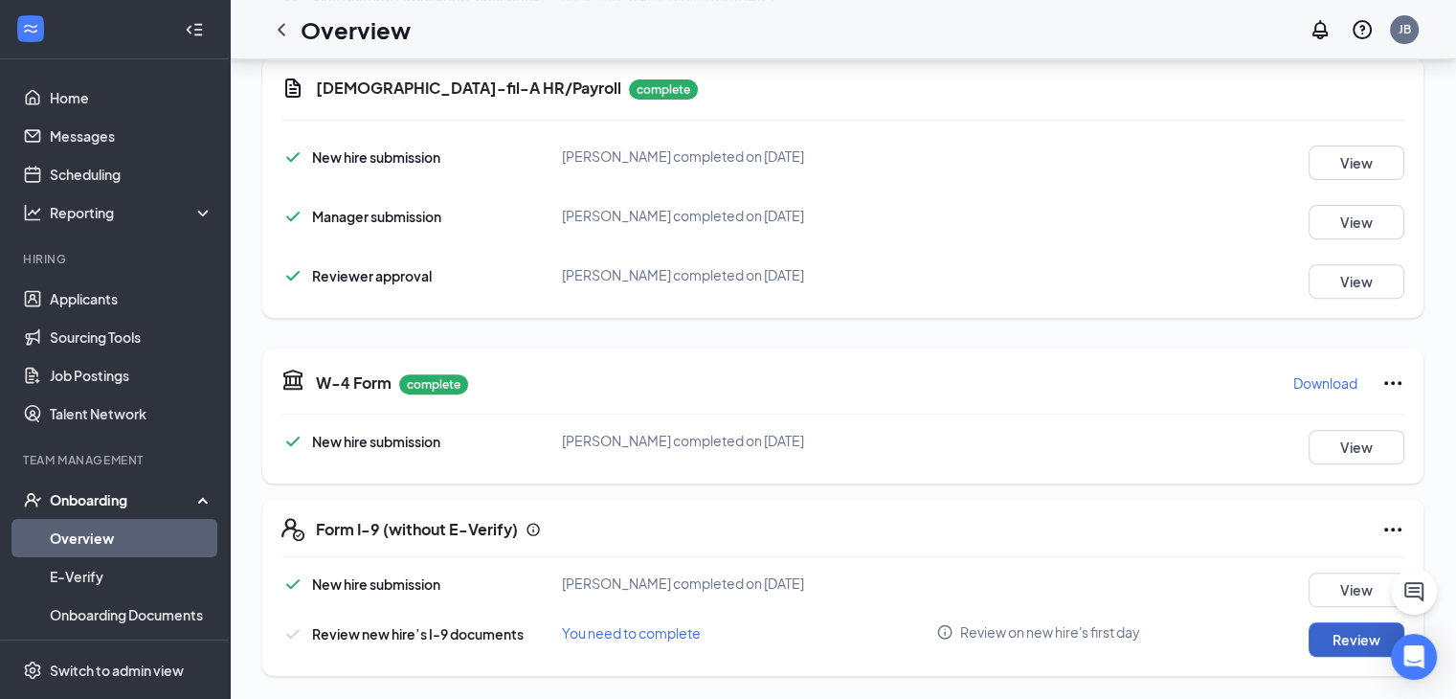
click at [1338, 652] on button "Review" at bounding box center [1356, 639] width 96 height 34
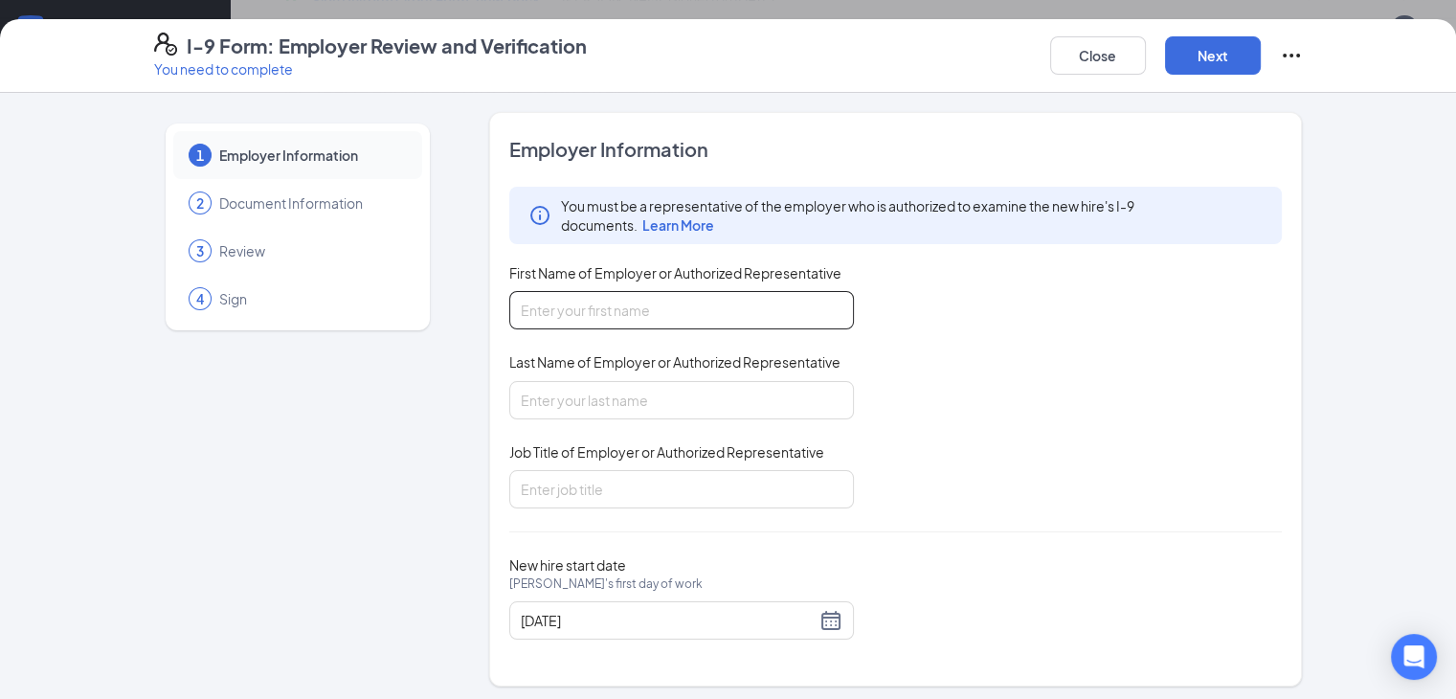
click at [509, 311] on input "First Name of Employer or Authorized Representative" at bounding box center [681, 310] width 345 height 38
type input "[PERSON_NAME]"
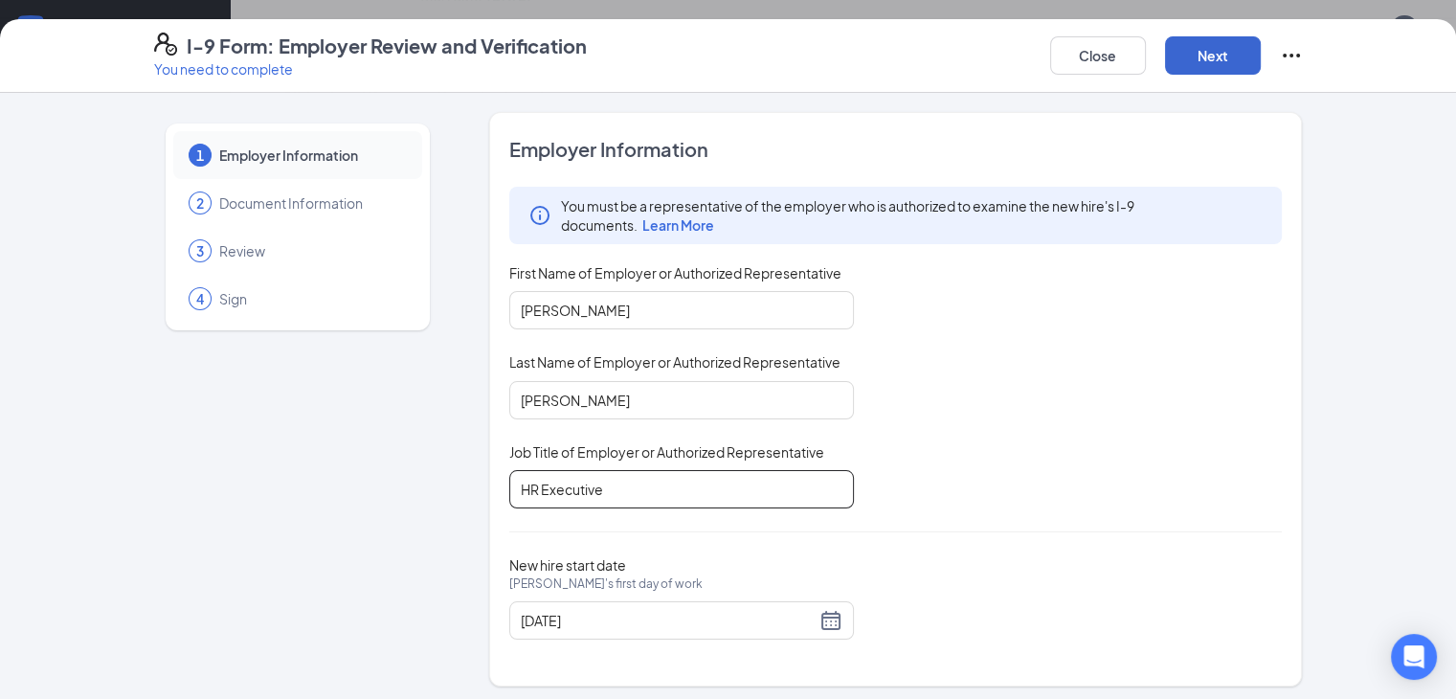
type input "HR Executive"
click at [1261, 59] on button "Next" at bounding box center [1213, 55] width 96 height 38
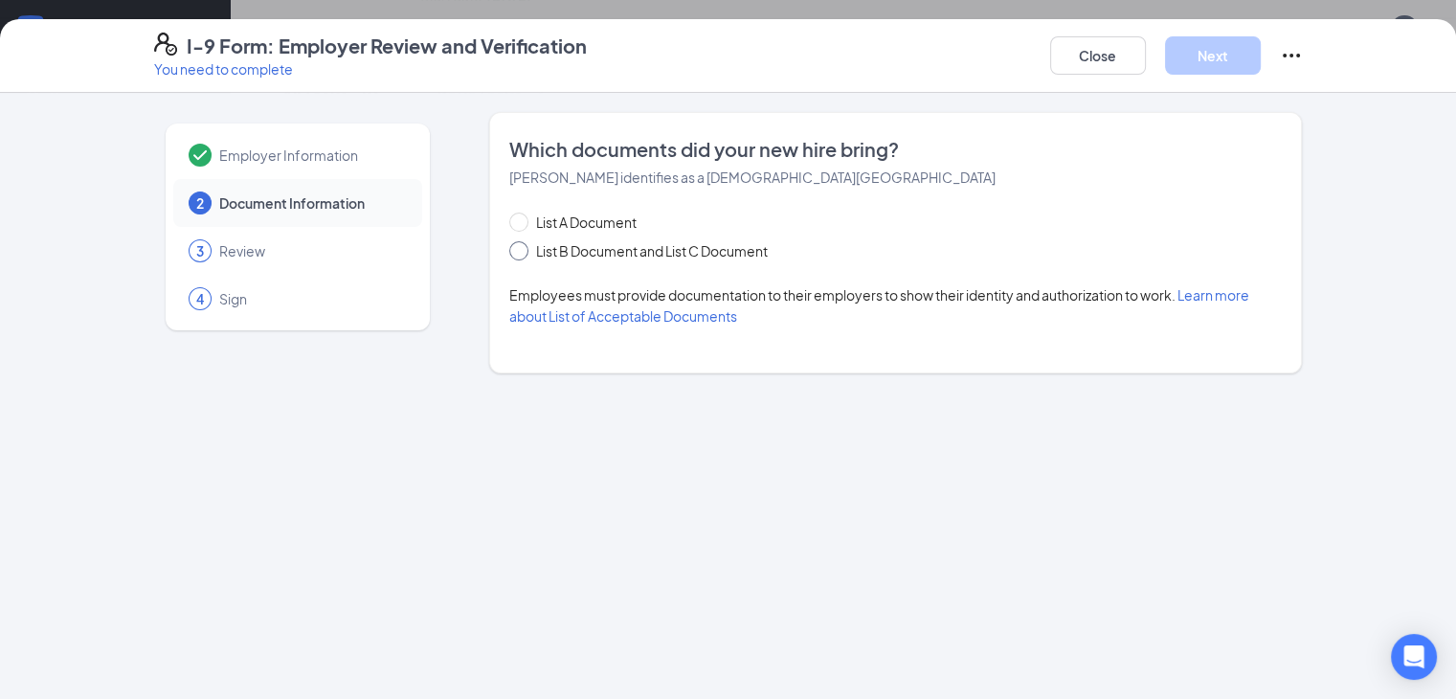
click at [509, 251] on input "List B Document and List C Document" at bounding box center [515, 247] width 13 height 13
radio input "true"
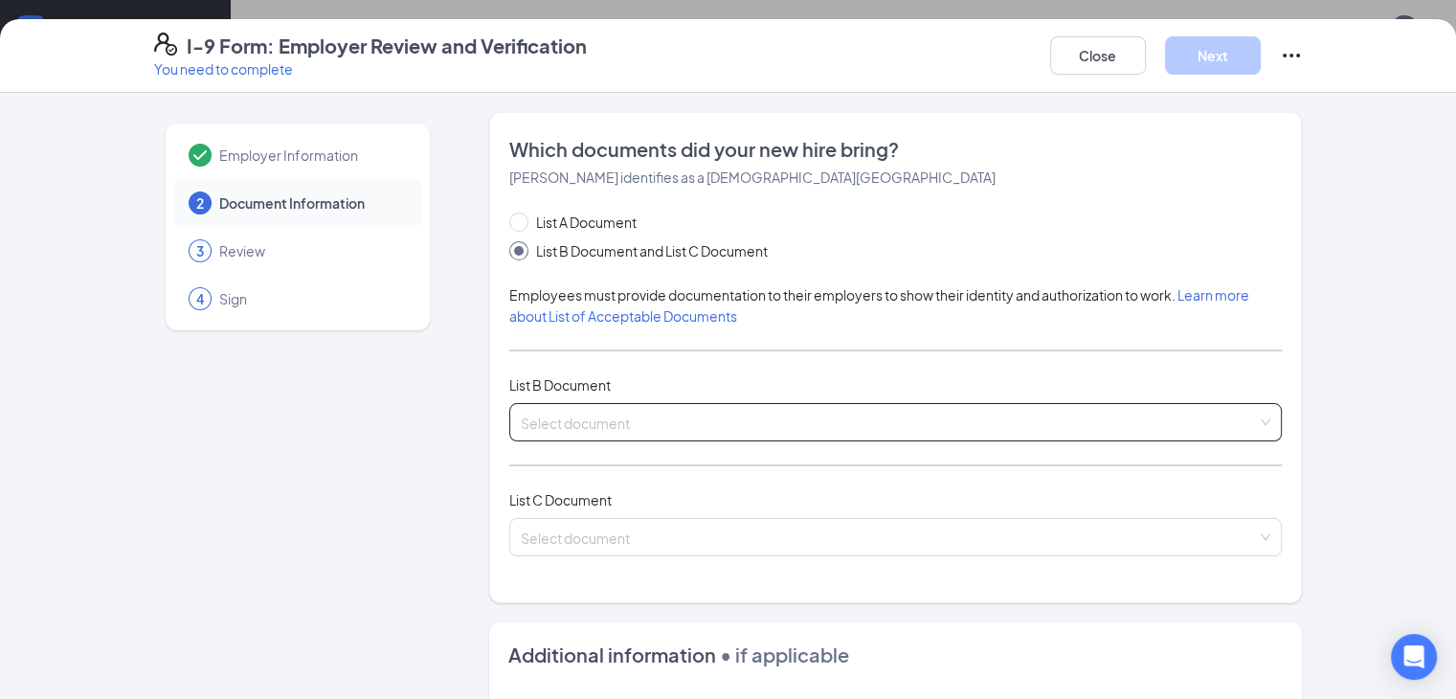
click at [578, 409] on div "Select document List B Documents Driver’s License issued by U.S State or outlyi…" at bounding box center [895, 422] width 773 height 38
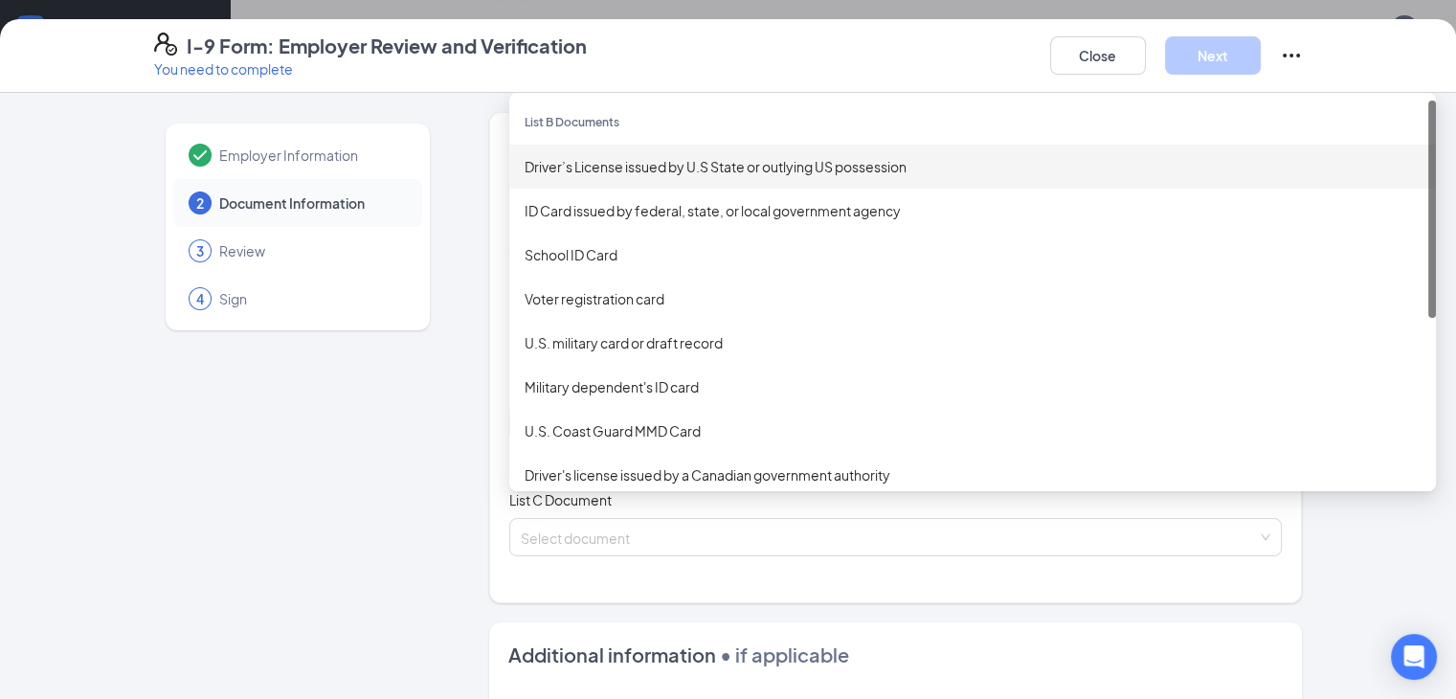
click at [624, 169] on div "Driver’s License issued by U.S State or outlying US possession" at bounding box center [973, 166] width 896 height 21
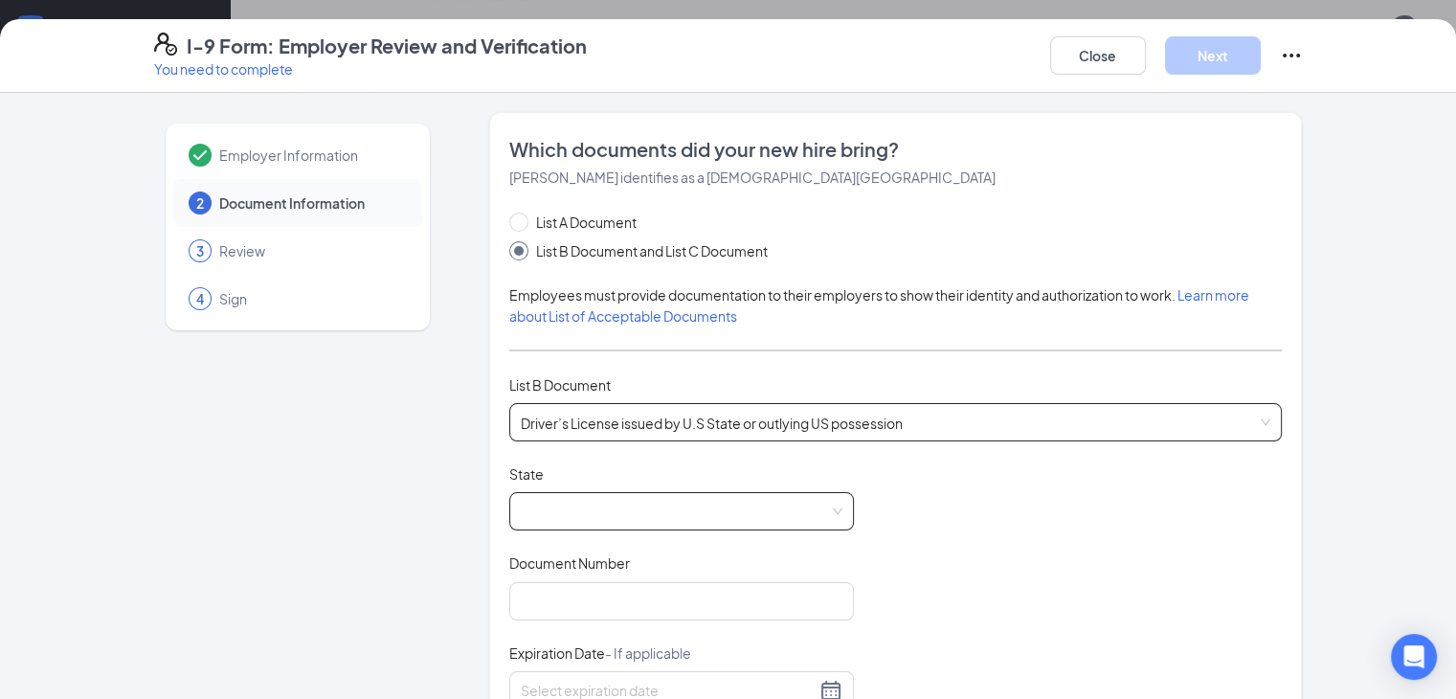
click at [535, 523] on span at bounding box center [682, 511] width 322 height 36
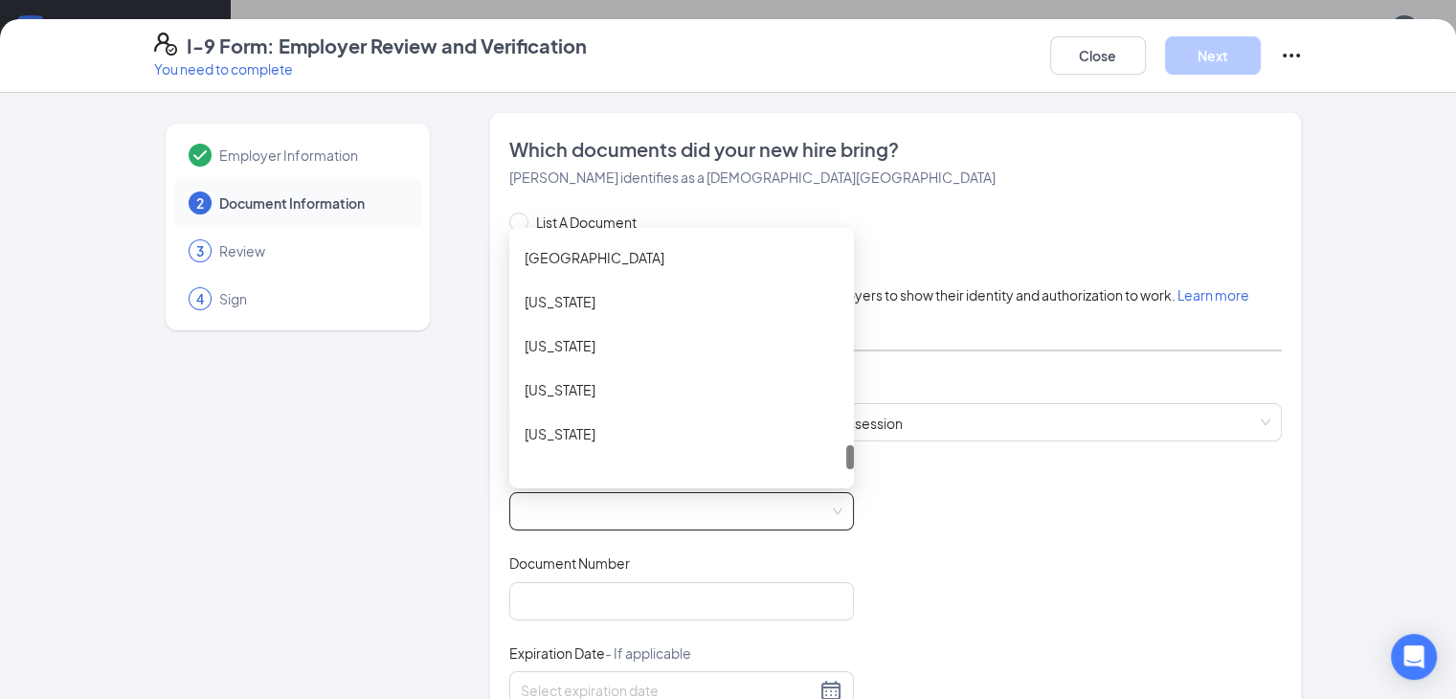
scroll to position [2010, 0]
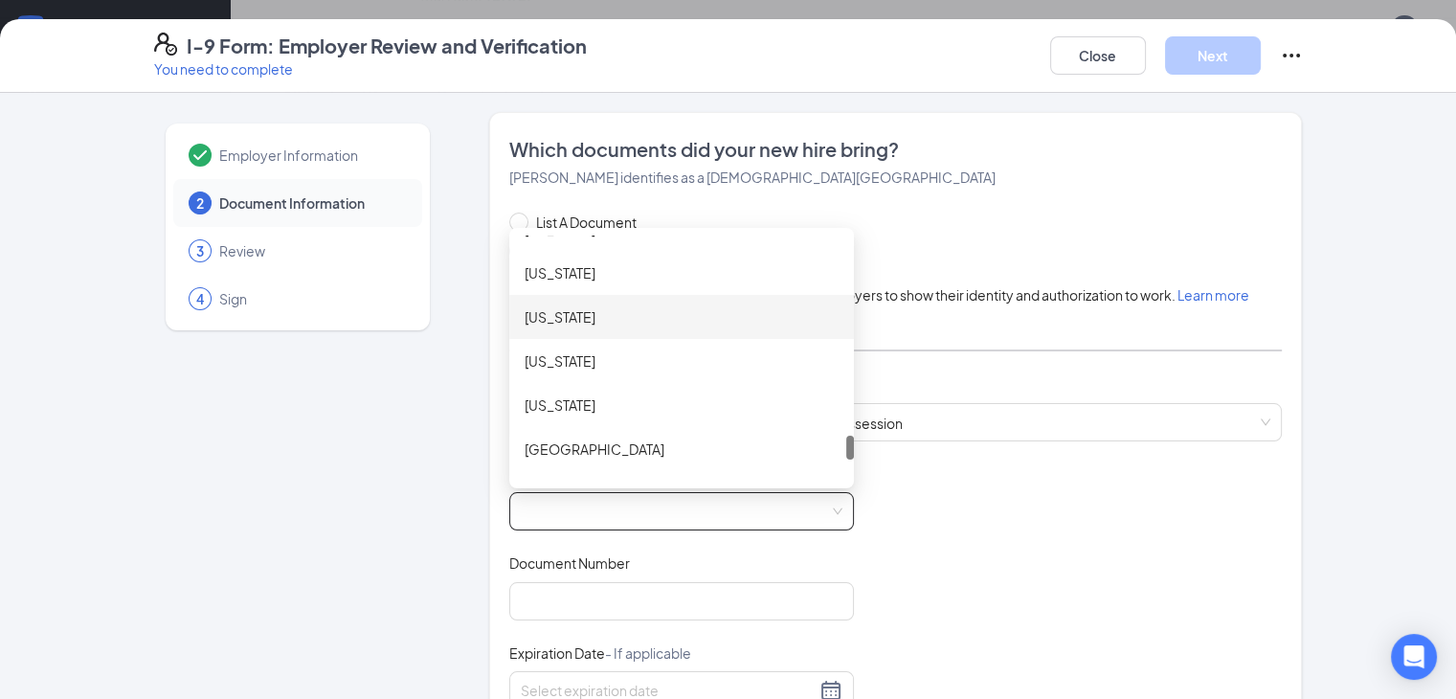
click at [509, 297] on div "[US_STATE]" at bounding box center [681, 317] width 345 height 44
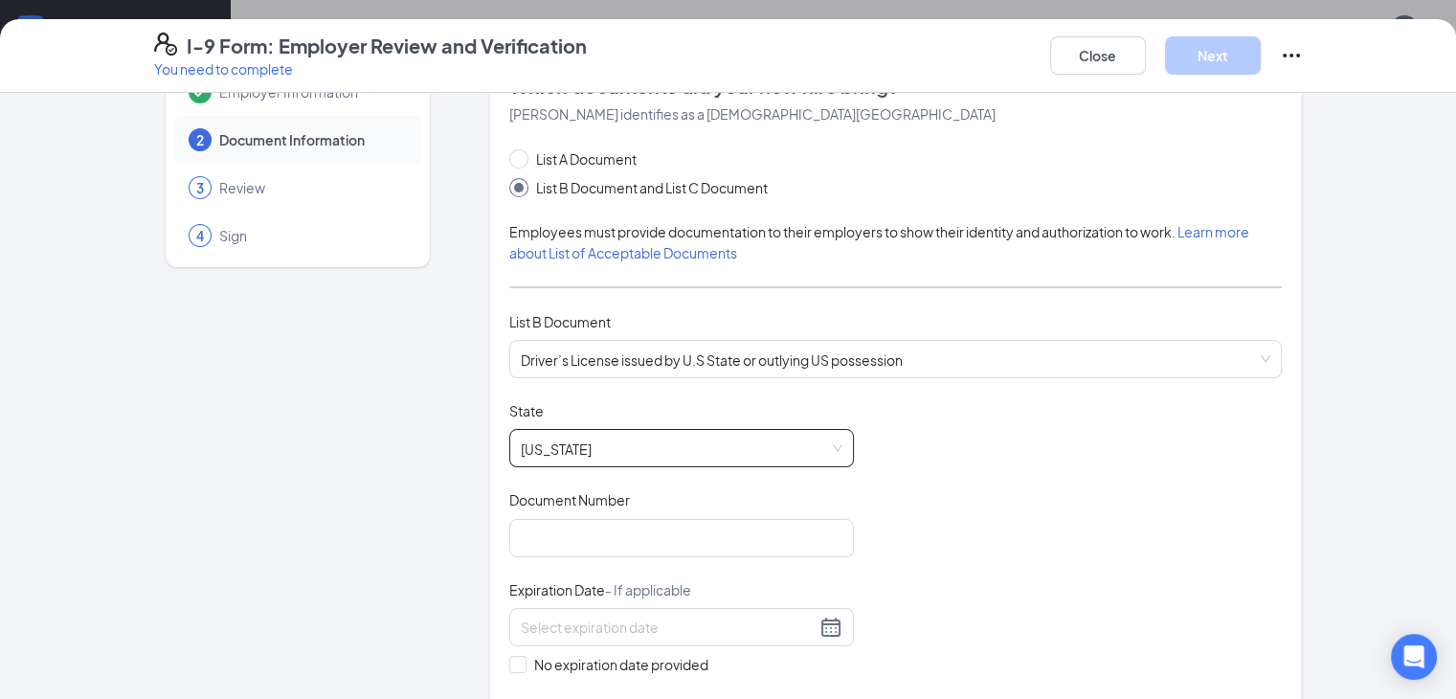
scroll to position [96, 0]
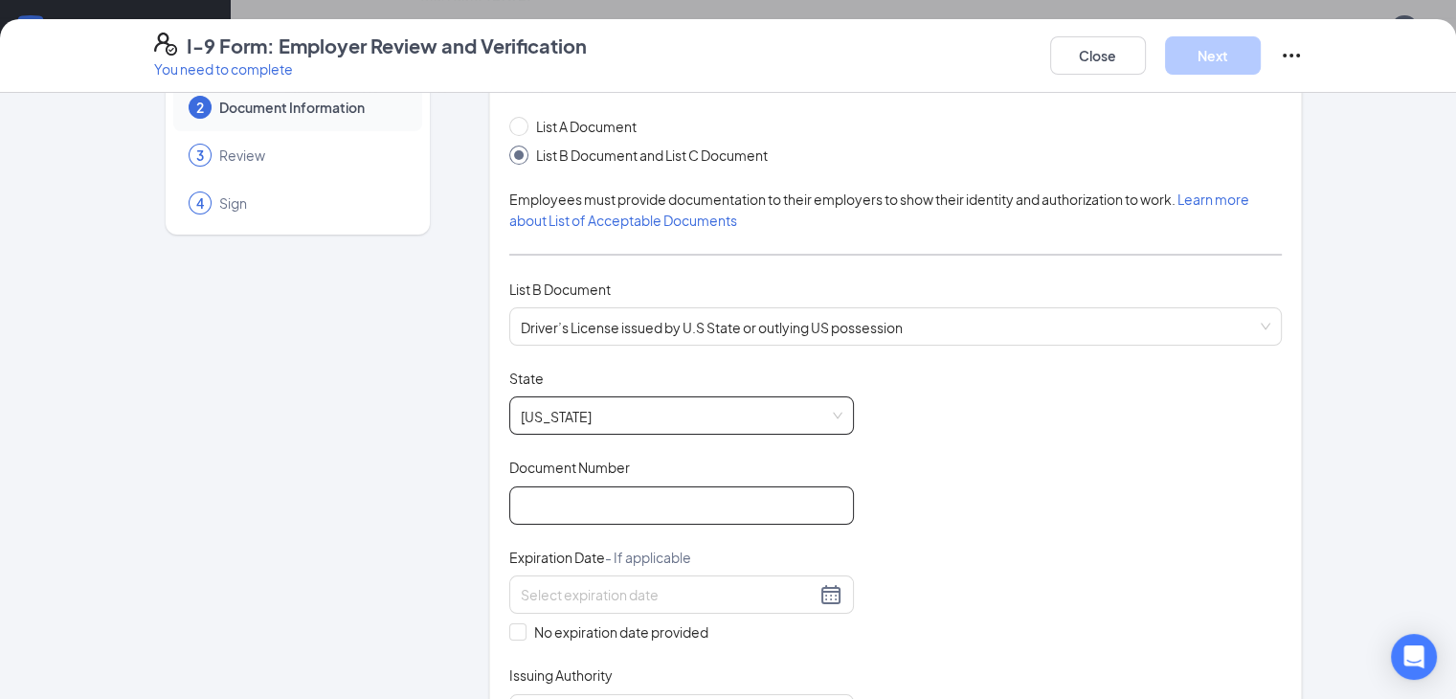
click at [584, 506] on input "Document Number" at bounding box center [681, 505] width 345 height 38
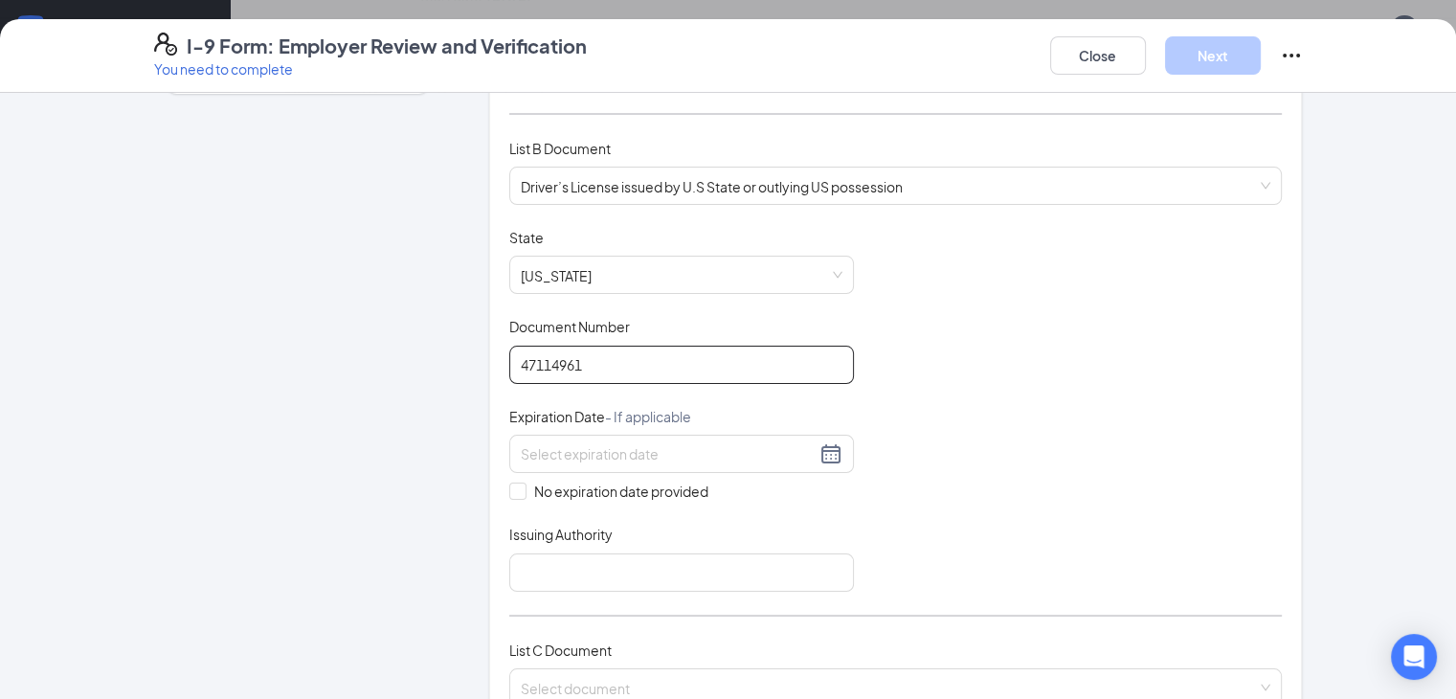
scroll to position [287, 0]
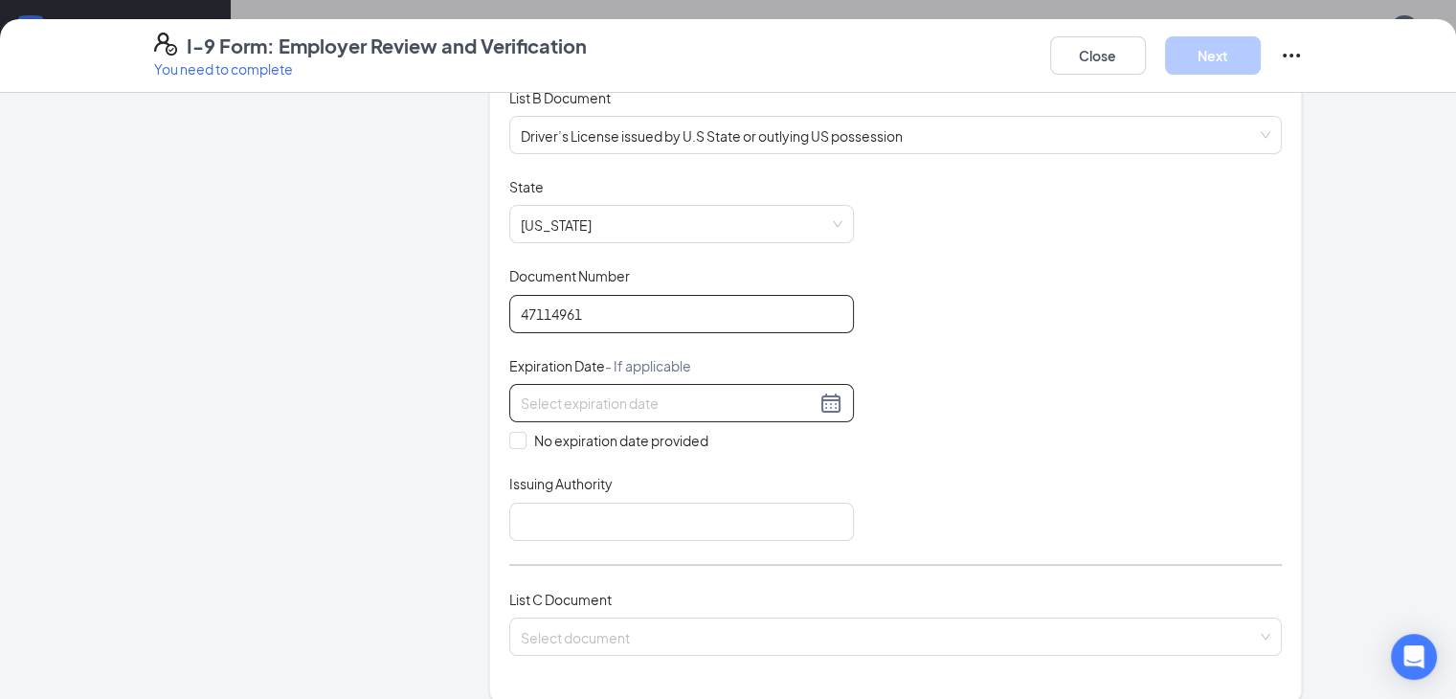
type input "47114961"
click at [521, 393] on input at bounding box center [668, 402] width 295 height 21
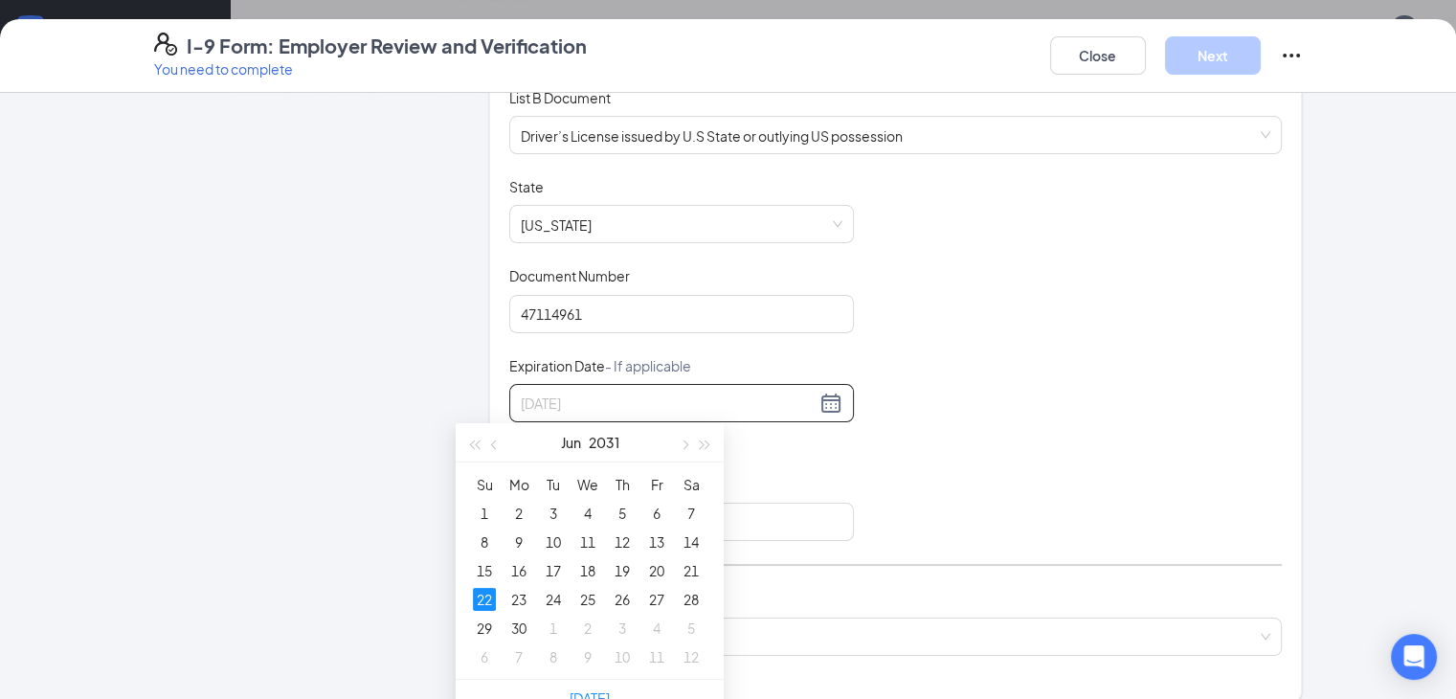
click at [482, 602] on div "22" at bounding box center [484, 599] width 23 height 23
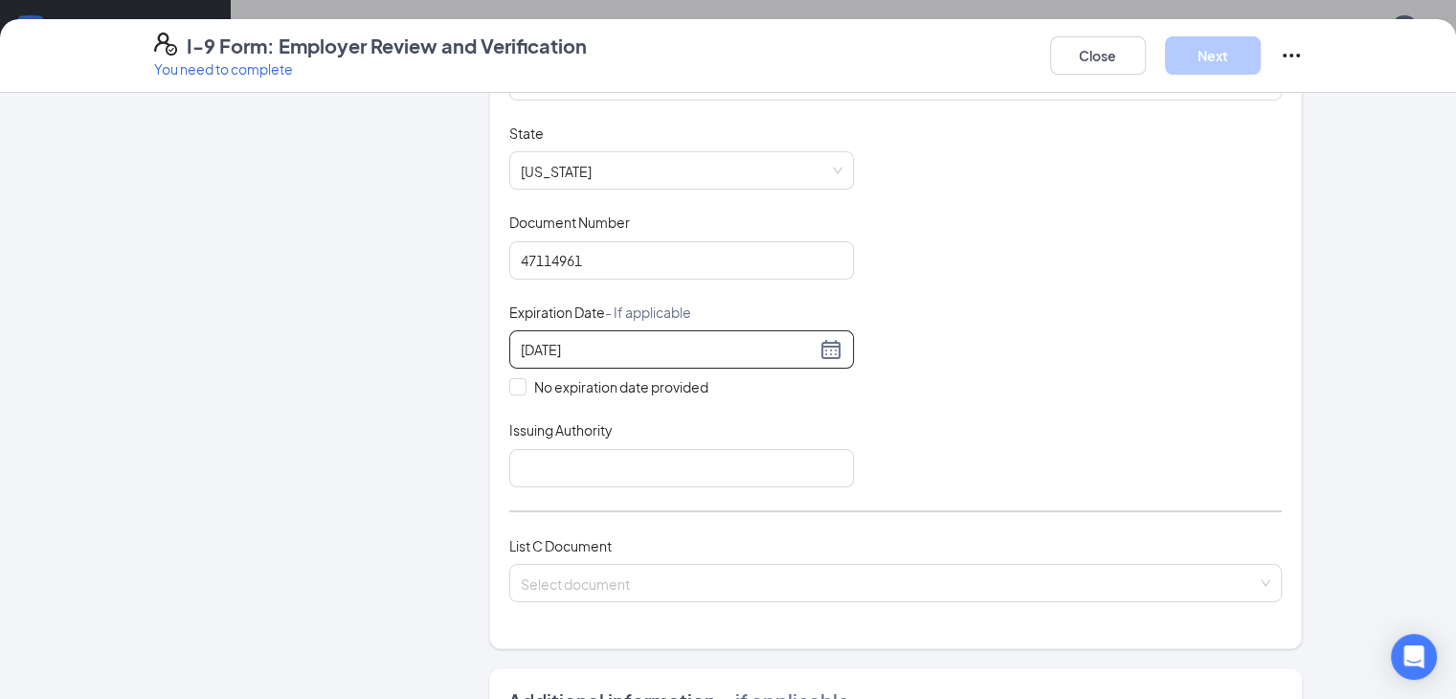
scroll to position [383, 0]
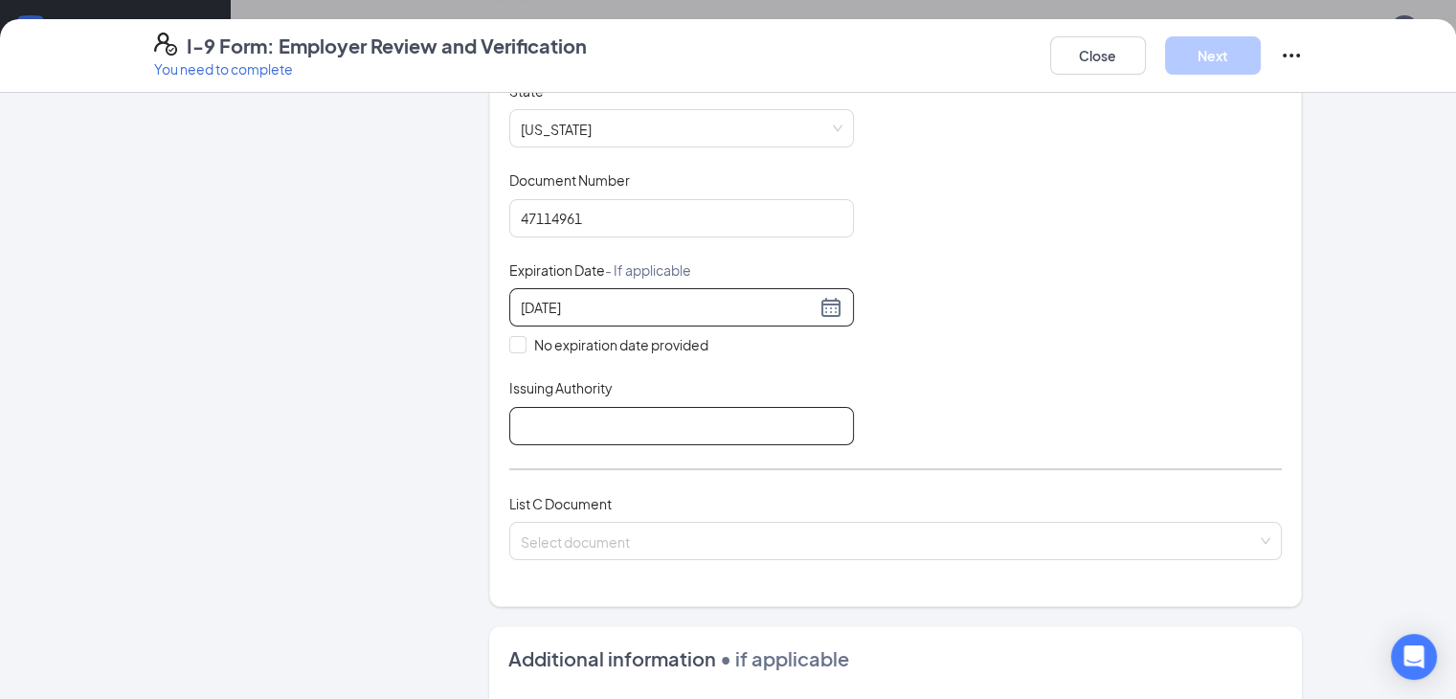
type input "[DATE]"
click at [510, 407] on input "Issuing Authority" at bounding box center [681, 426] width 345 height 38
type input "State of [US_STATE]"
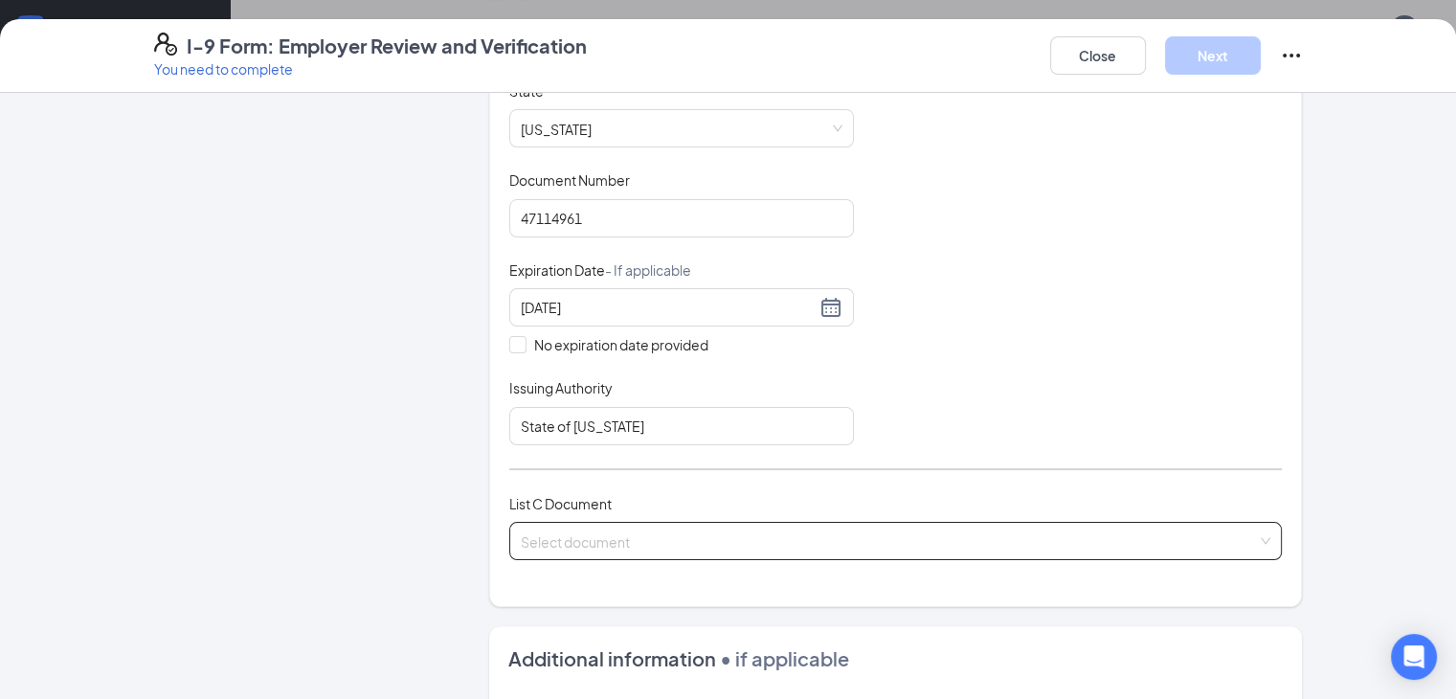
click at [525, 541] on input "search" at bounding box center [889, 537] width 737 height 29
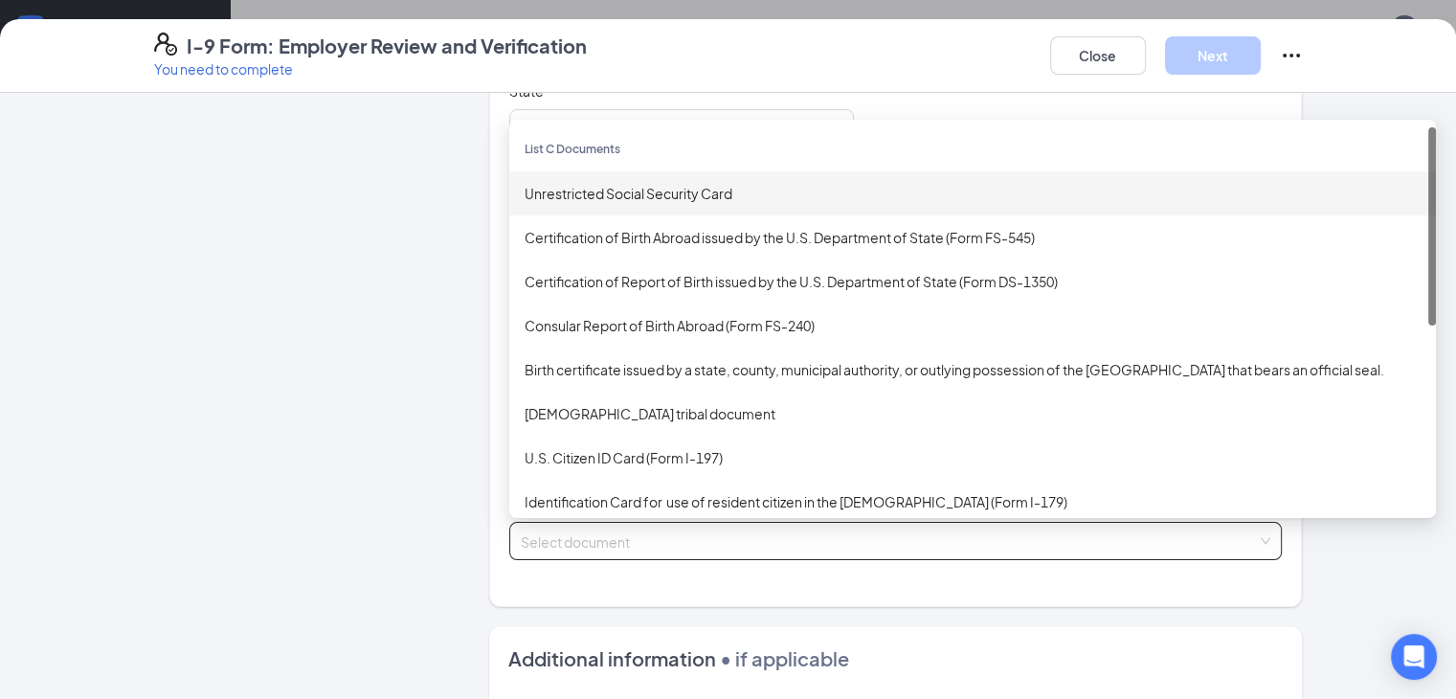
click at [646, 186] on div "Unrestricted Social Security Card" at bounding box center [973, 193] width 896 height 21
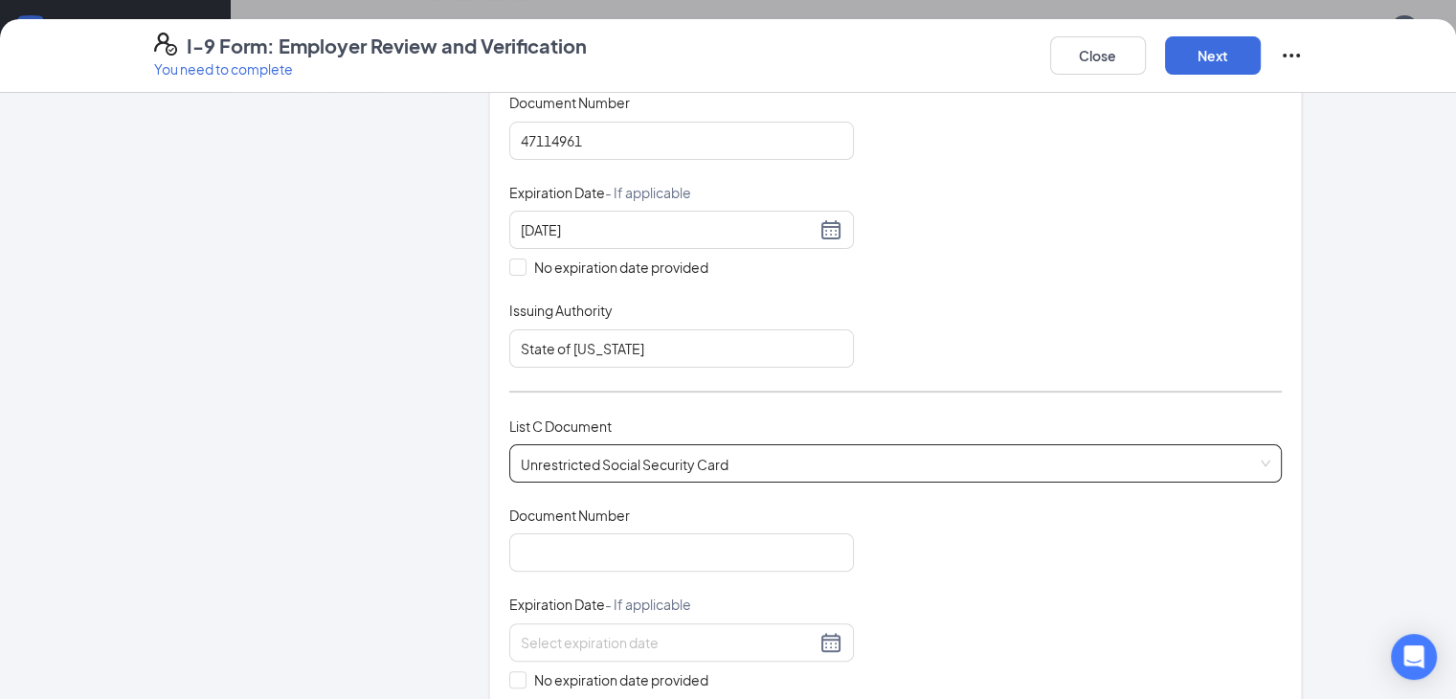
scroll to position [574, 0]
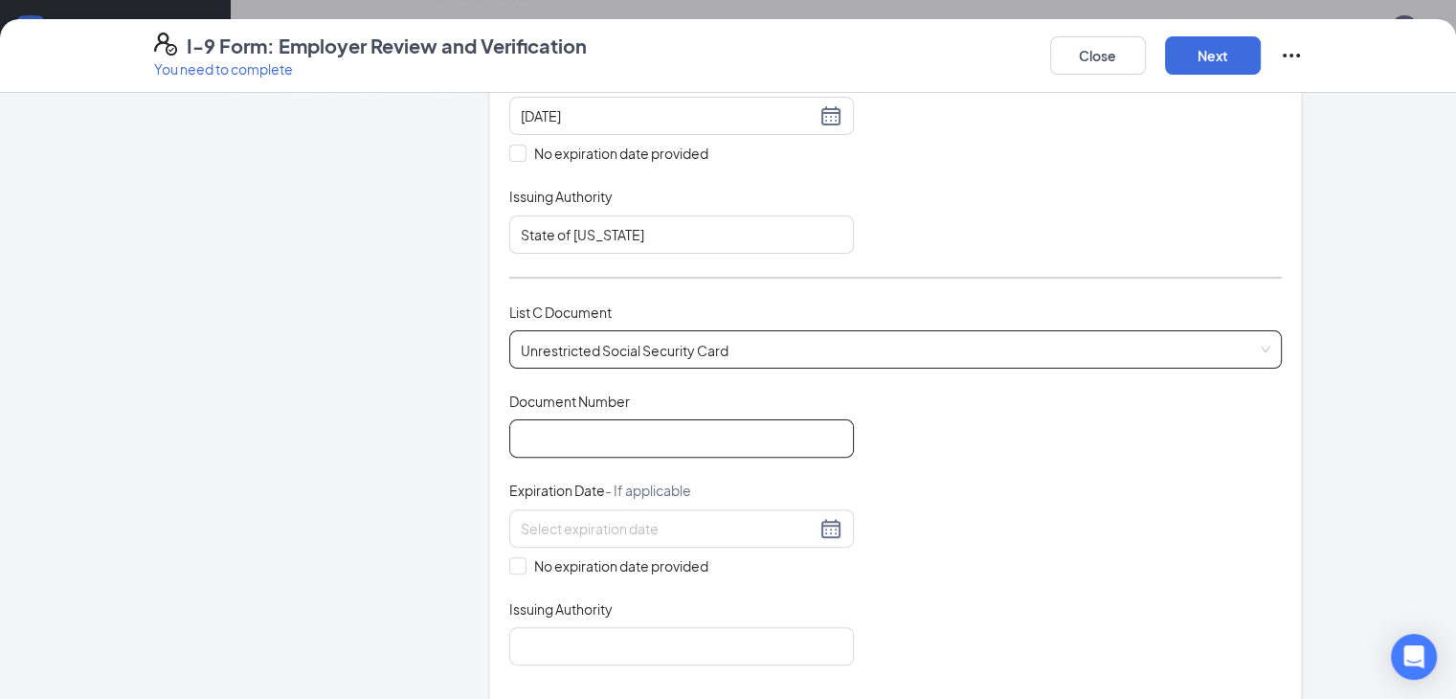
click at [557, 435] on input "Document Number" at bounding box center [681, 438] width 345 height 38
type input "641961870"
click at [509, 557] on input "No expiration date provided" at bounding box center [515, 563] width 13 height 13
checkbox input "true"
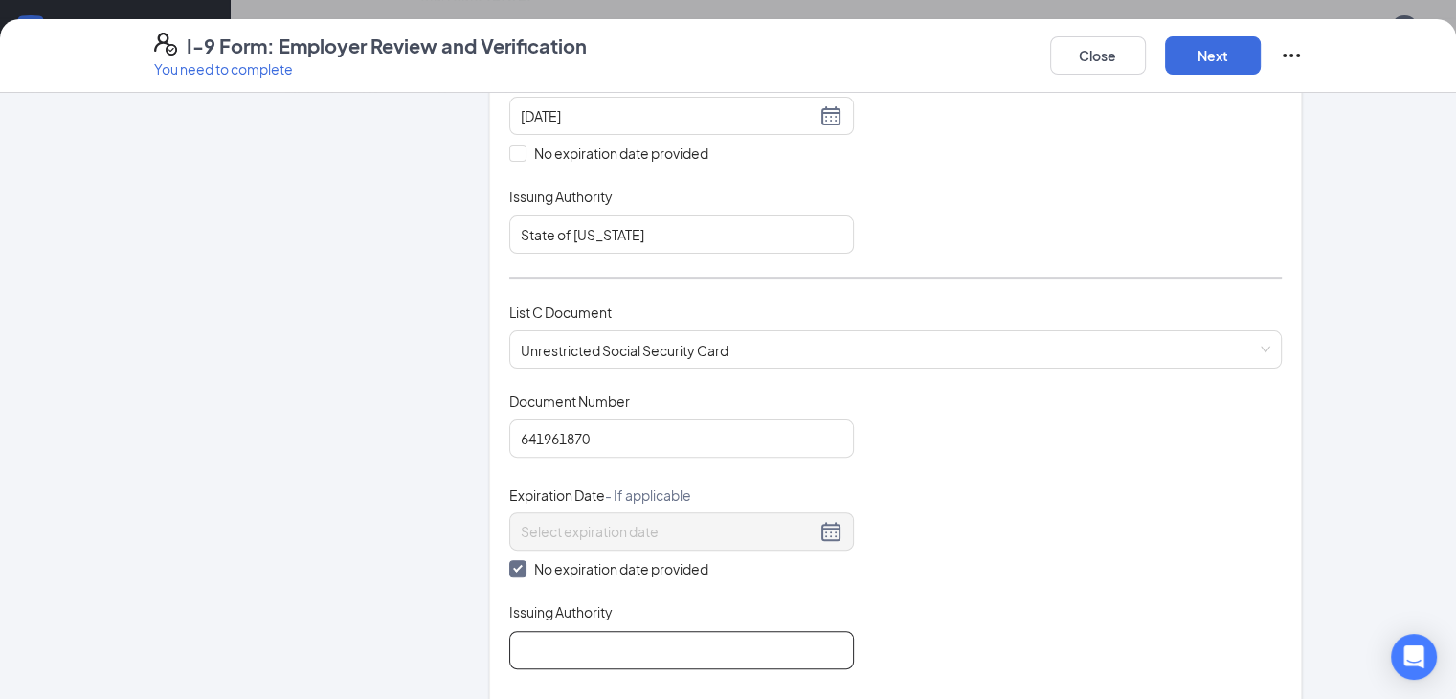
click at [520, 640] on input "Issuing Authority" at bounding box center [681, 650] width 345 height 38
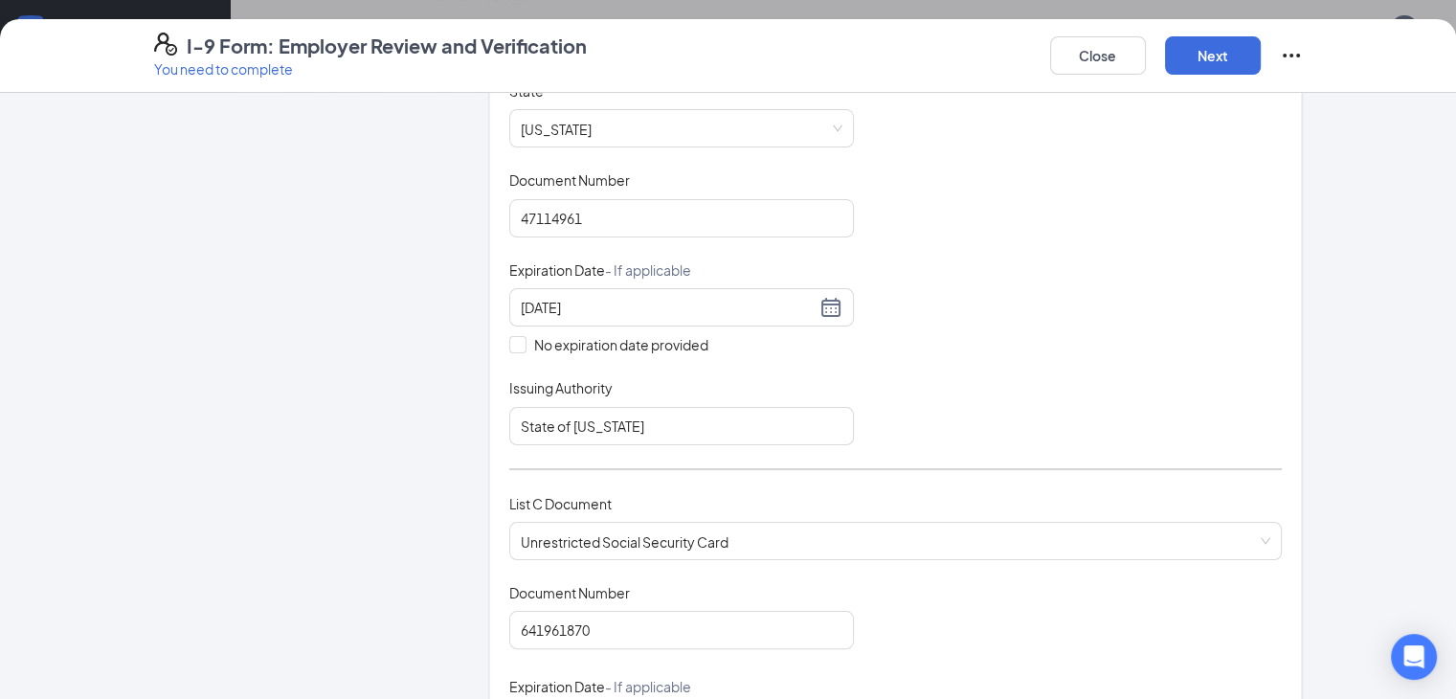
scroll to position [0, 0]
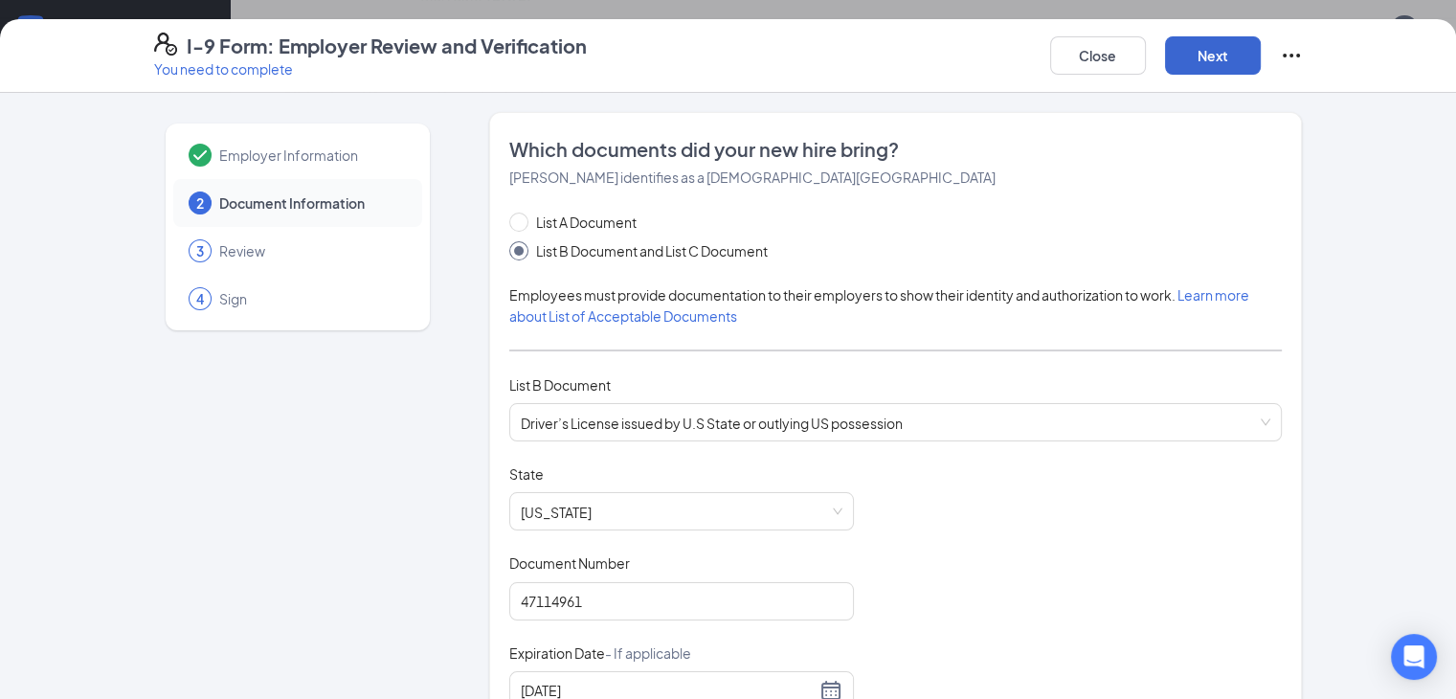
type input "Social Security Administration"
drag, startPoint x: 1340, startPoint y: 62, endPoint x: 1340, endPoint y: 78, distance: 15.3
click at [1261, 62] on button "Next" at bounding box center [1213, 55] width 96 height 38
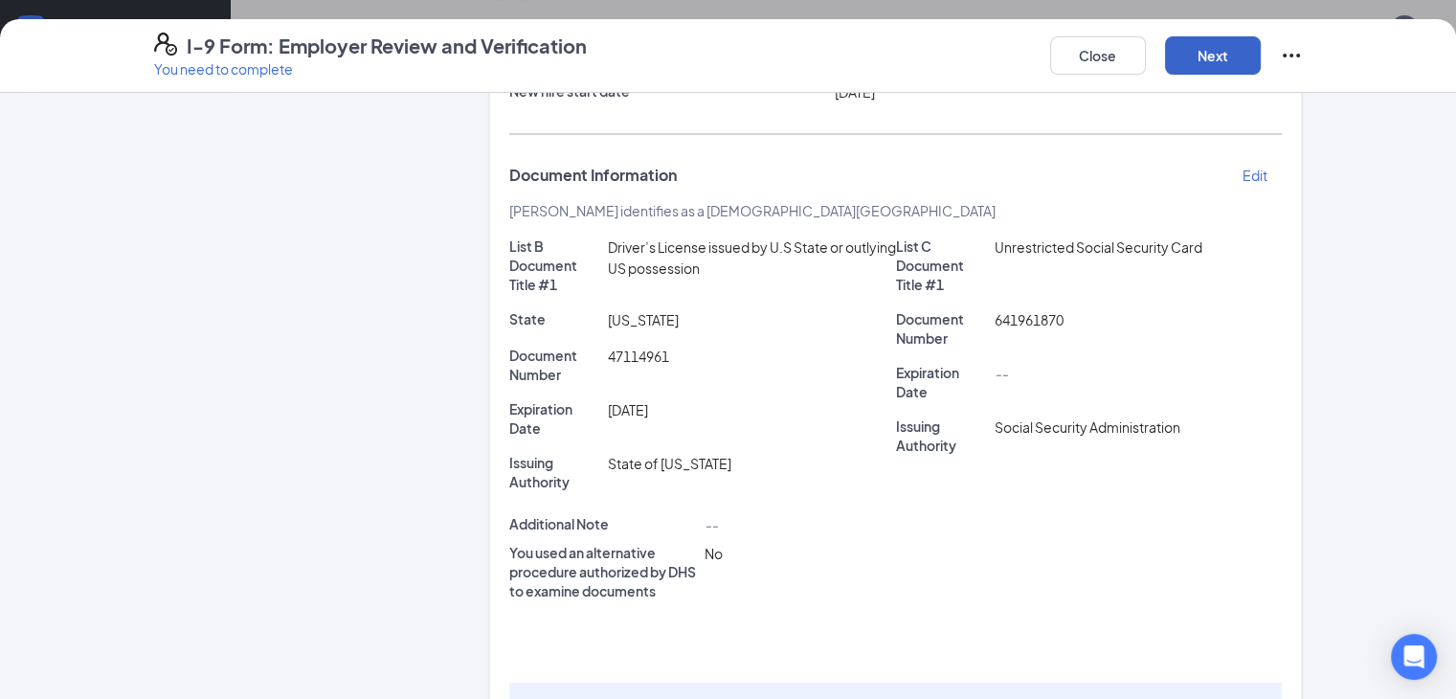
scroll to position [336, 0]
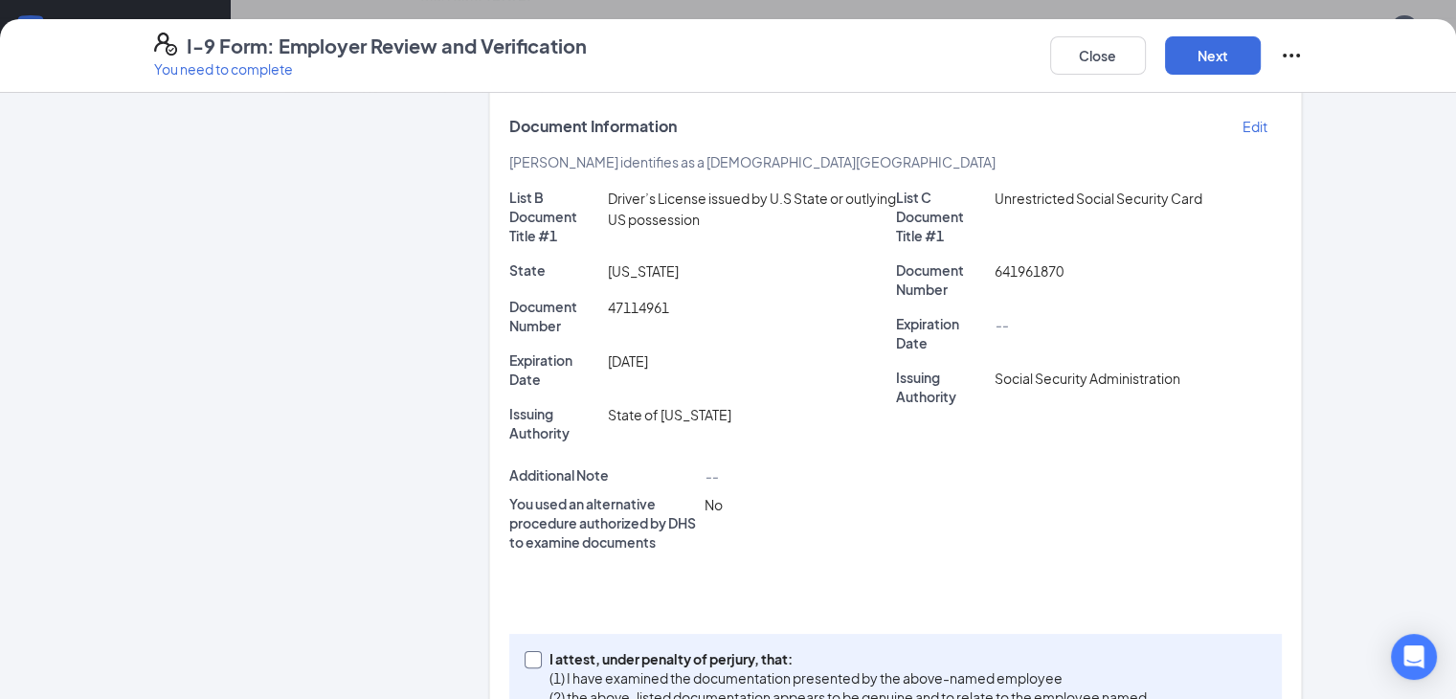
click at [525, 651] on input "I attest, under penalty of [PERSON_NAME], that: (1) I have examined the documen…" at bounding box center [531, 657] width 13 height 13
checkbox input "true"
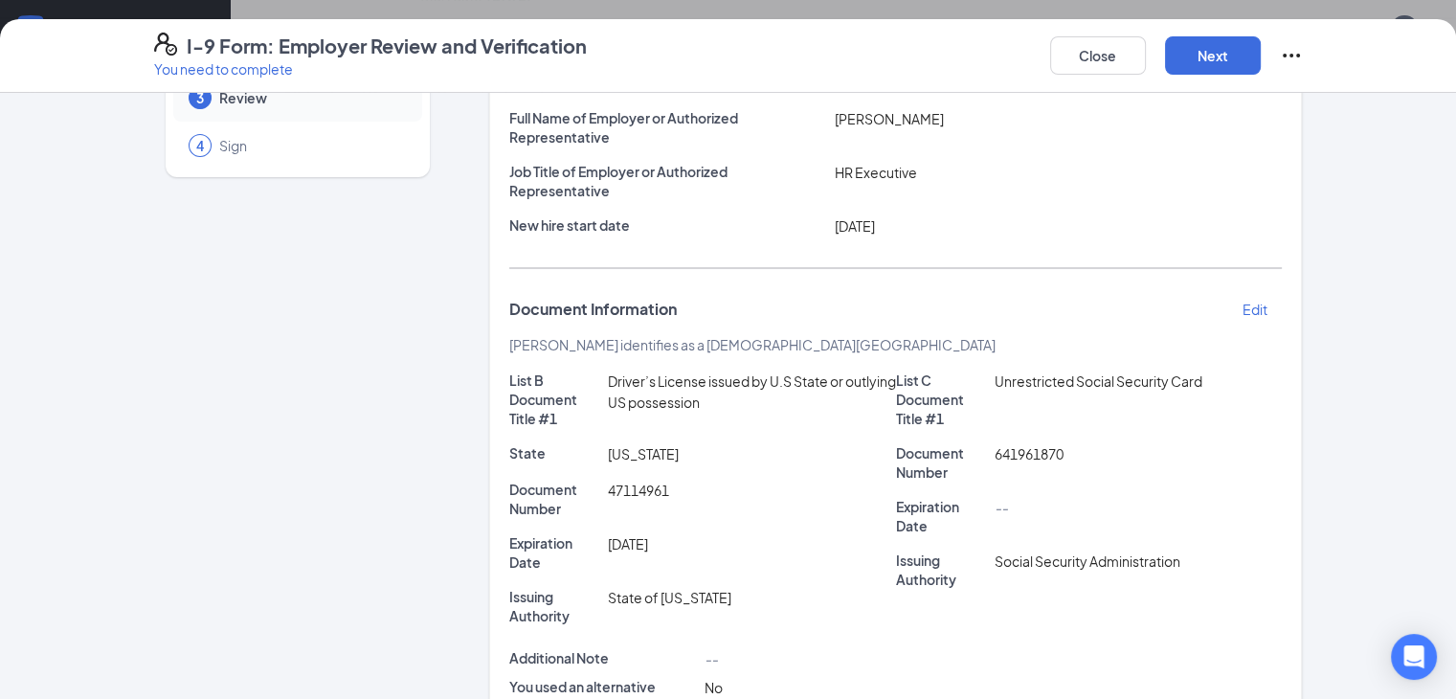
scroll to position [0, 0]
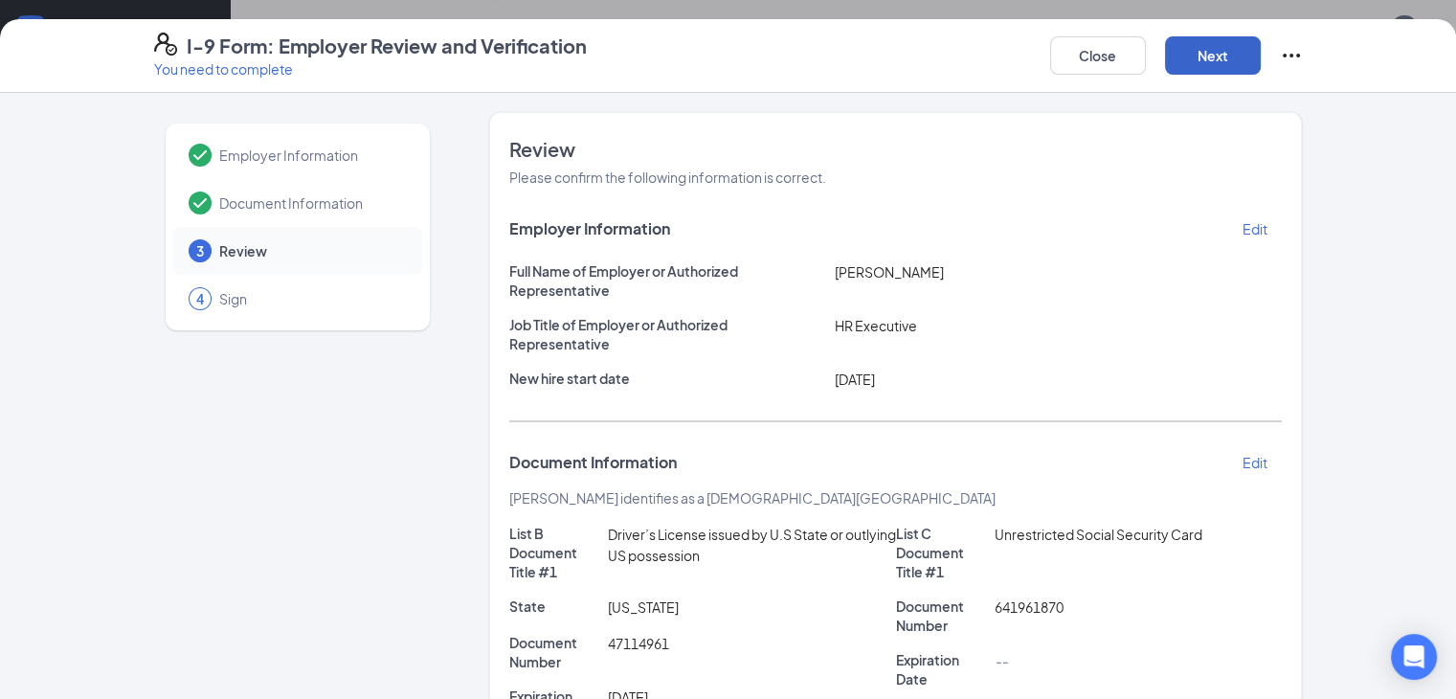
click at [1261, 66] on button "Next" at bounding box center [1213, 55] width 96 height 38
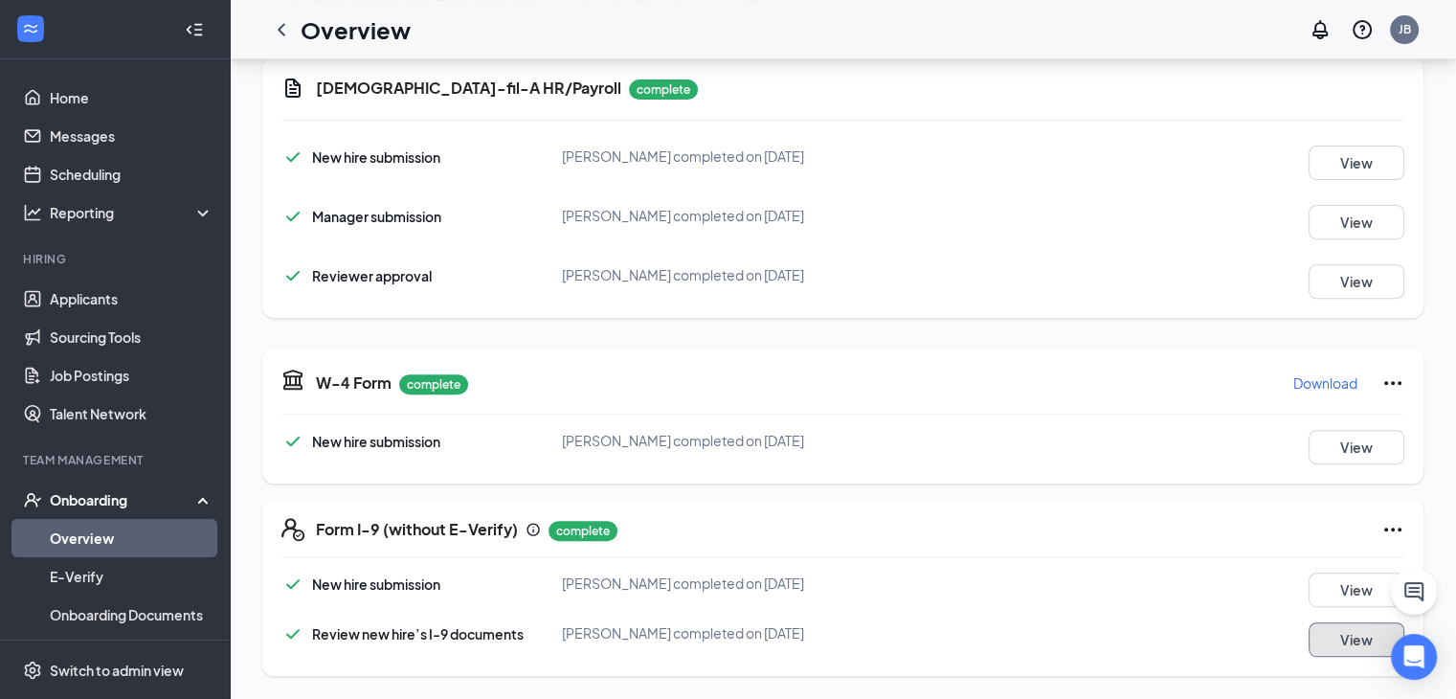
scroll to position [213, 0]
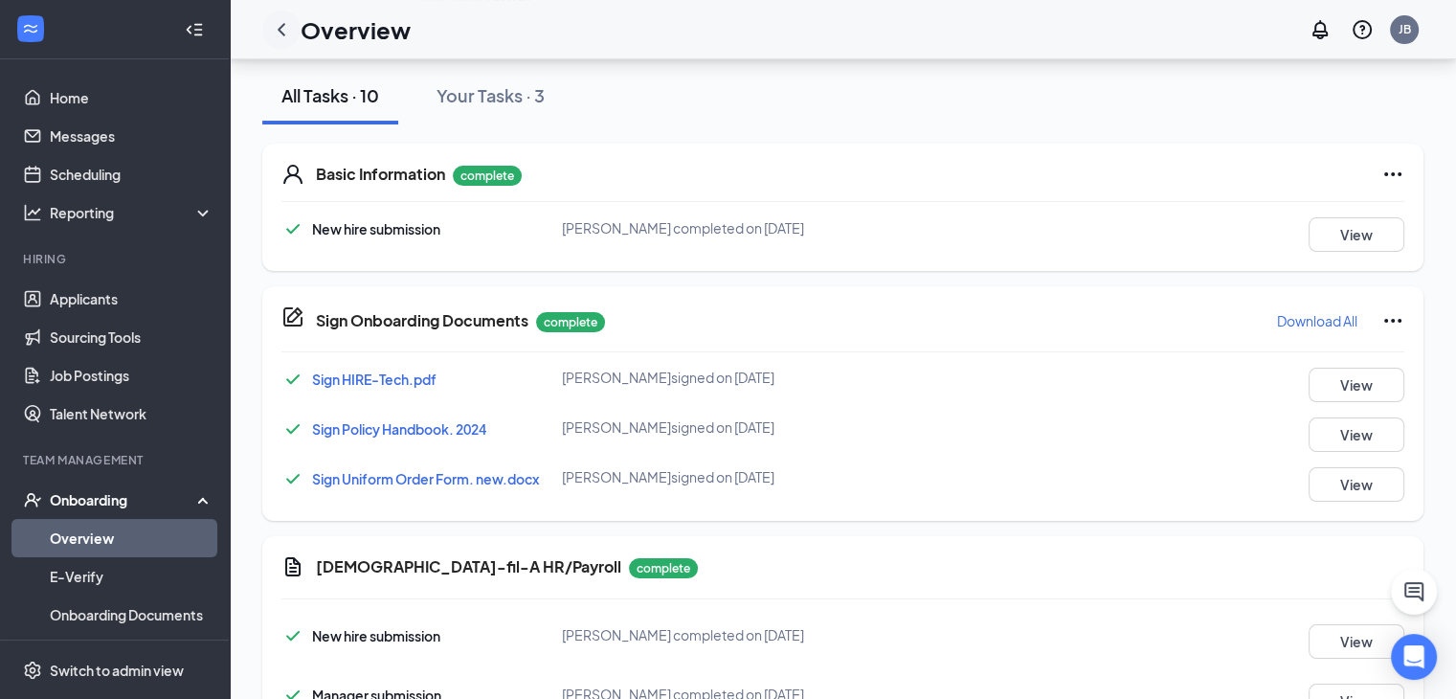
click at [282, 24] on icon "ChevronLeft" at bounding box center [282, 29] width 8 height 12
